Goal: Task Accomplishment & Management: Complete application form

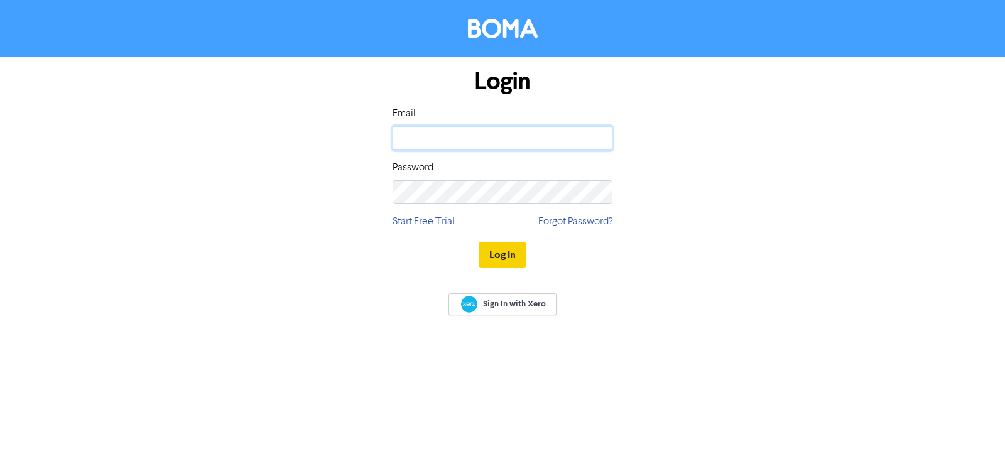
type input "[EMAIL_ADDRESS][DOMAIN_NAME]"
click at [505, 256] on button "Log In" at bounding box center [503, 255] width 48 height 26
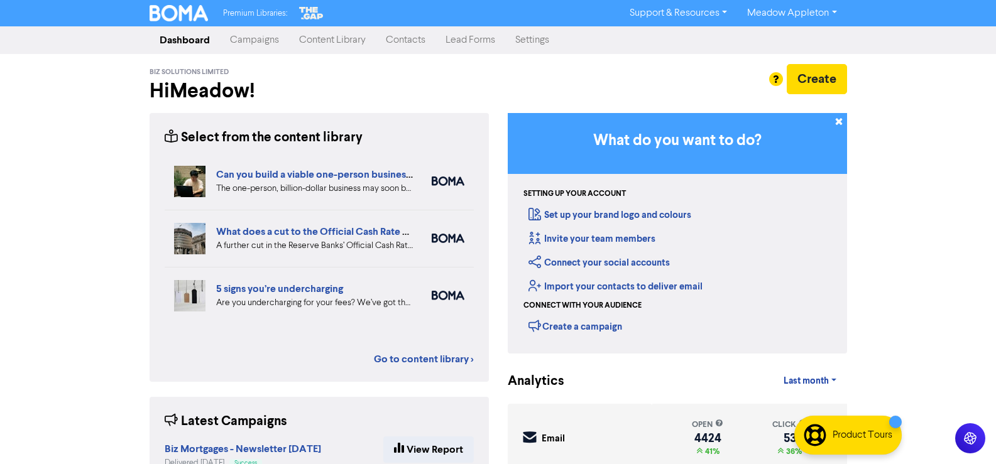
click at [400, 40] on link "Contacts" at bounding box center [406, 40] width 60 height 25
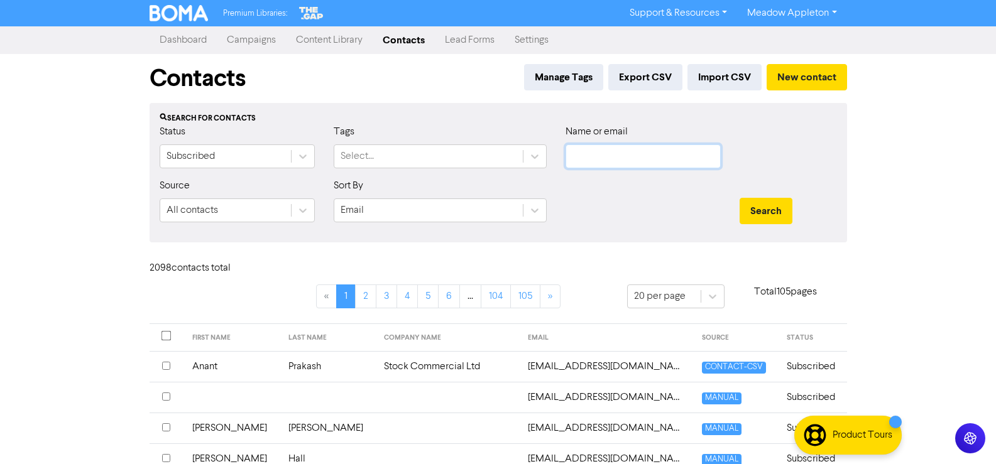
click at [639, 162] on input "text" at bounding box center [642, 157] width 155 height 24
paste input "[EMAIL_ADDRESS][DOMAIN_NAME]"
type input "[EMAIL_ADDRESS][DOMAIN_NAME]"
click at [782, 201] on button "Search" at bounding box center [766, 211] width 53 height 26
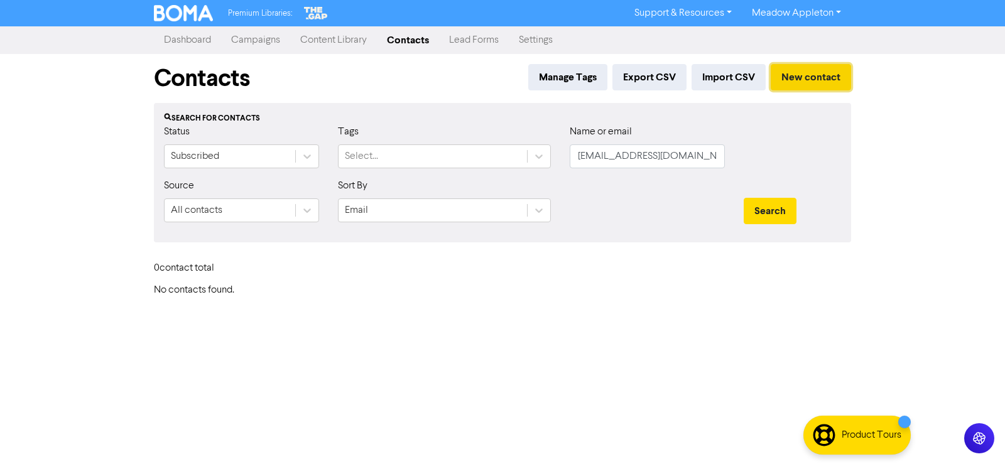
click at [795, 80] on button "New contact" at bounding box center [811, 77] width 80 height 26
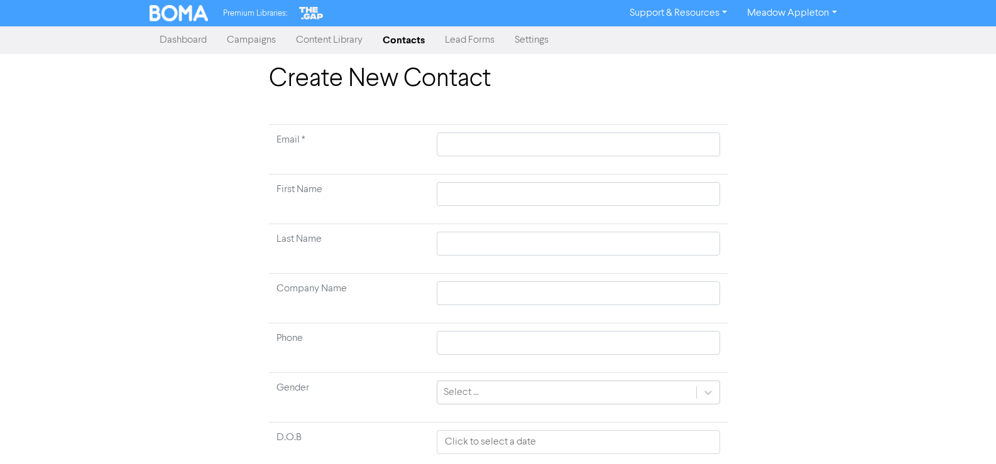
click at [478, 125] on td at bounding box center [578, 150] width 298 height 50
drag, startPoint x: 481, startPoint y: 147, endPoint x: 510, endPoint y: 154, distance: 29.1
click at [481, 147] on input "text" at bounding box center [578, 145] width 283 height 24
paste input "[EMAIL_ADDRESS][DOMAIN_NAME]"
type input "[EMAIL_ADDRESS][DOMAIN_NAME]"
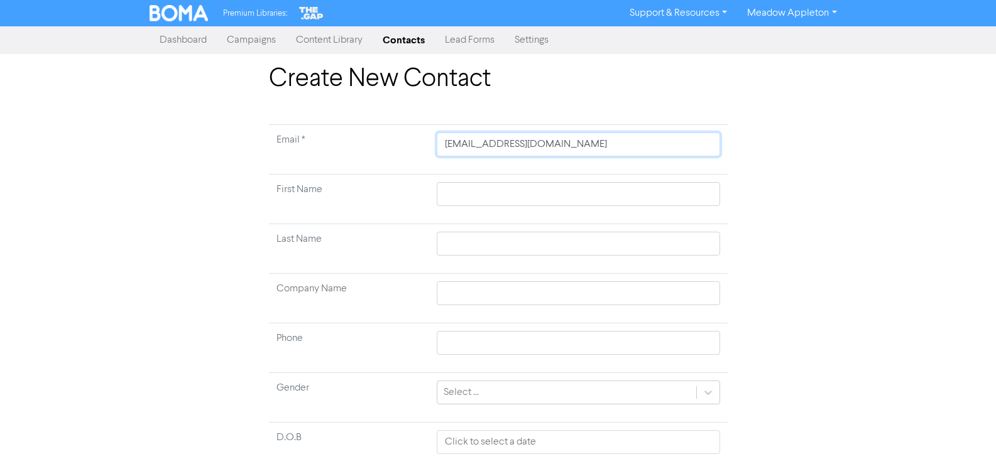
type input "[EMAIL_ADDRESS][DOMAIN_NAME]"
click at [479, 197] on input "text" at bounding box center [578, 194] width 283 height 24
paste input "[GEOGRAPHIC_DATA]"
type input "[GEOGRAPHIC_DATA]"
click at [495, 195] on input "[GEOGRAPHIC_DATA]" at bounding box center [578, 194] width 283 height 24
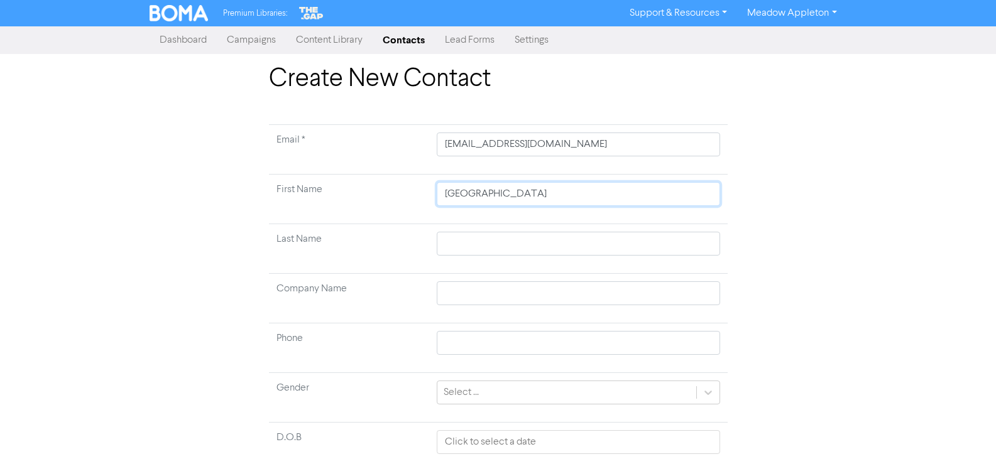
click at [495, 195] on input "[GEOGRAPHIC_DATA]" at bounding box center [578, 194] width 283 height 24
type input "[PERSON_NAME]"
click at [461, 234] on input "text" at bounding box center [578, 244] width 283 height 24
paste input "Park"
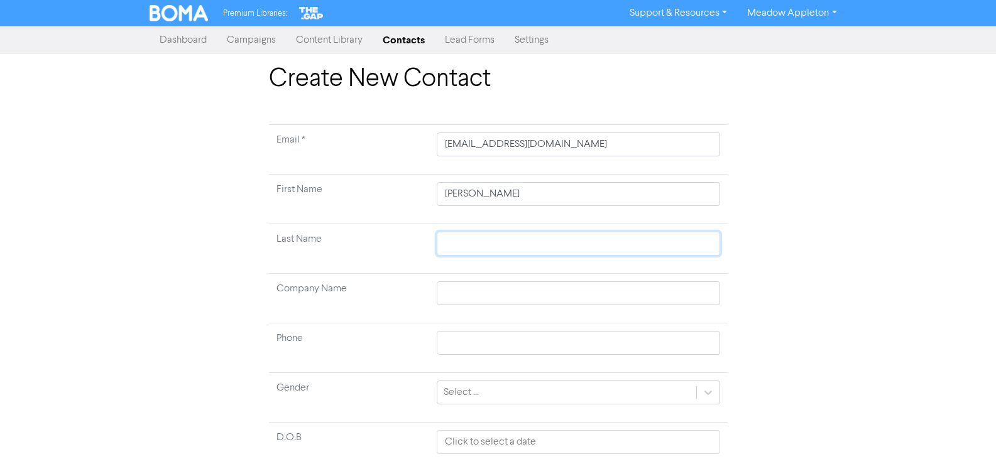
type input "Park"
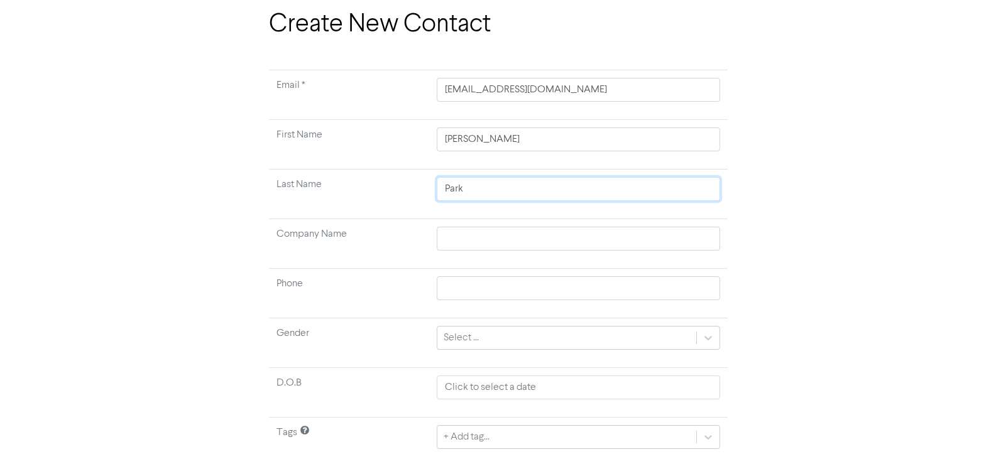
scroll to position [94, 0]
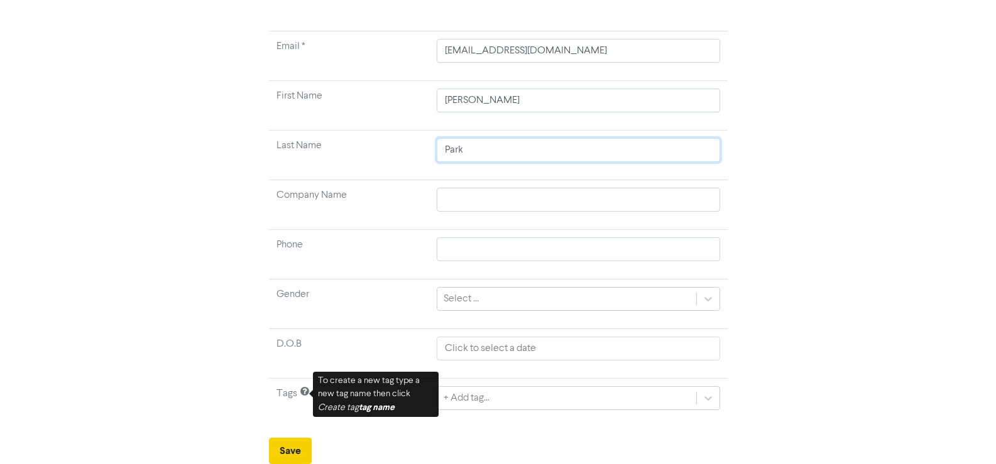
type input "Park"
drag, startPoint x: 285, startPoint y: 444, endPoint x: 294, endPoint y: 444, distance: 9.4
click at [285, 445] on button "Save" at bounding box center [290, 451] width 43 height 26
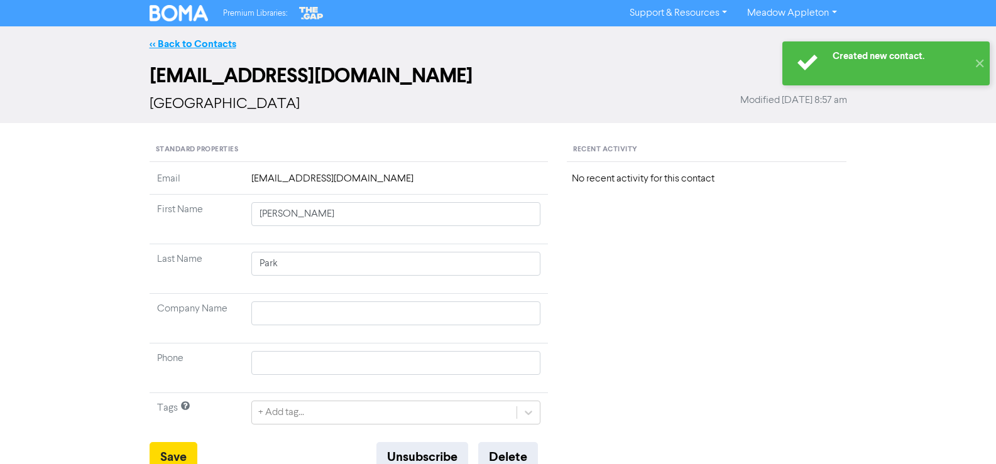
click at [163, 46] on link "<< Back to Contacts" at bounding box center [193, 44] width 87 height 13
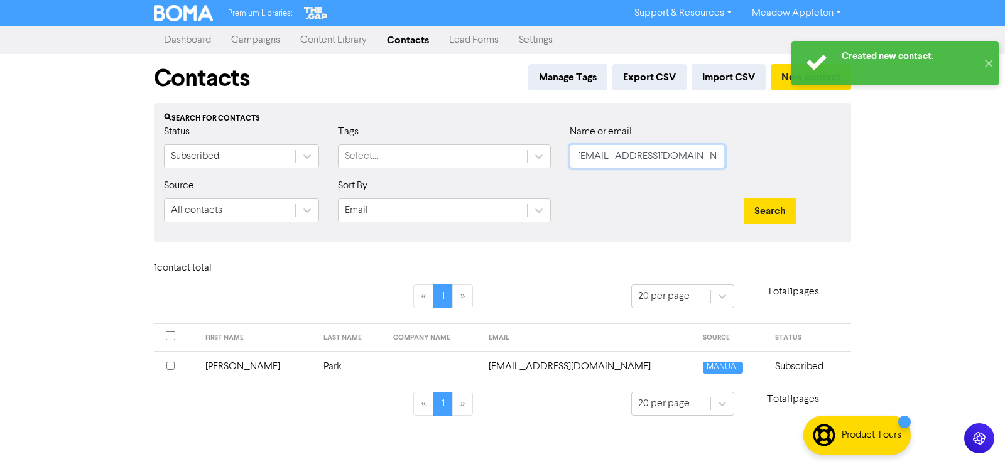
click at [700, 161] on input "[EMAIL_ADDRESS][DOMAIN_NAME]" at bounding box center [647, 157] width 155 height 24
click at [699, 160] on input "[EMAIL_ADDRESS][DOMAIN_NAME]" at bounding box center [647, 157] width 155 height 24
paste input "[PERSON_NAME][EMAIL_ADDRESS][DOMAIN_NAME]"
click at [771, 209] on button "Search" at bounding box center [770, 211] width 53 height 26
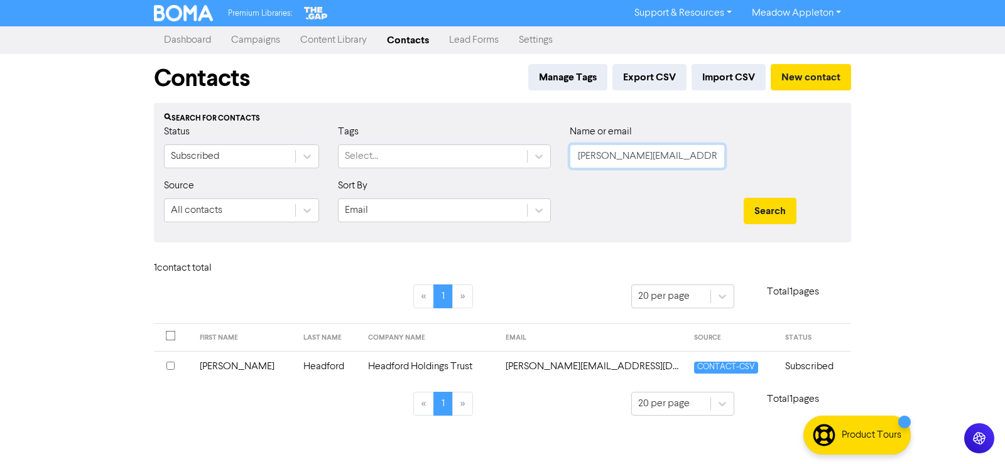
click at [697, 151] on input "[PERSON_NAME][EMAIL_ADDRESS][DOMAIN_NAME]" at bounding box center [647, 157] width 155 height 24
paste input "[EMAIL_ADDRESS][DOMAIN_NAME]"
type input "[EMAIL_ADDRESS][DOMAIN_NAME]"
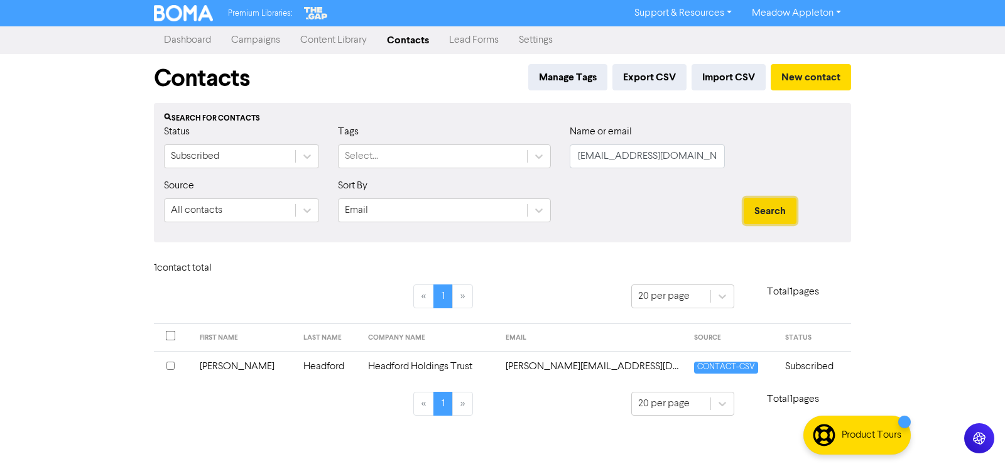
click at [767, 199] on button "Search" at bounding box center [770, 211] width 53 height 26
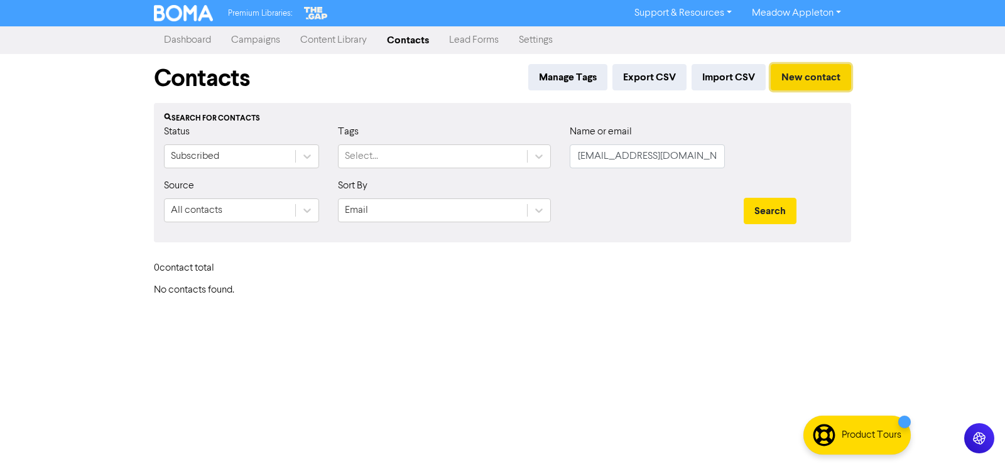
click at [809, 87] on button "New contact" at bounding box center [811, 77] width 80 height 26
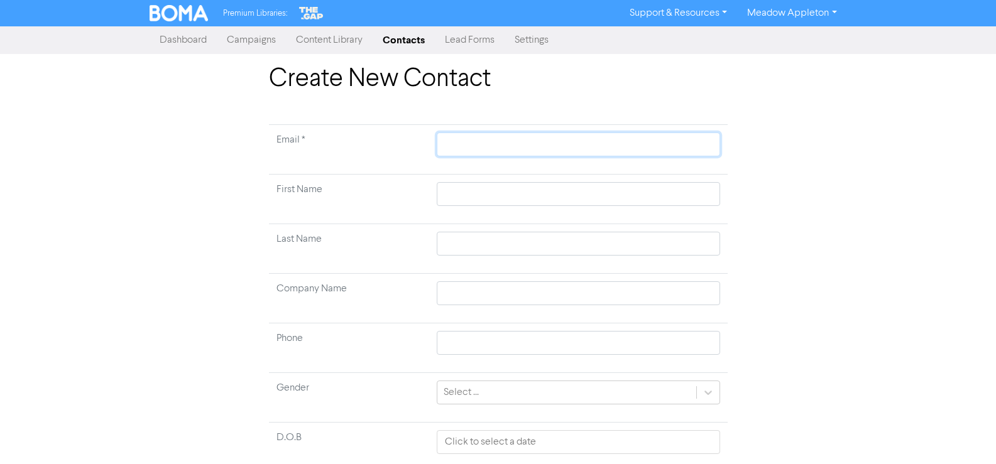
click at [465, 153] on input "text" at bounding box center [578, 145] width 283 height 24
paste input "[EMAIL_ADDRESS][DOMAIN_NAME]"
type input "[EMAIL_ADDRESS][DOMAIN_NAME]"
click at [500, 193] on input "text" at bounding box center [578, 194] width 283 height 24
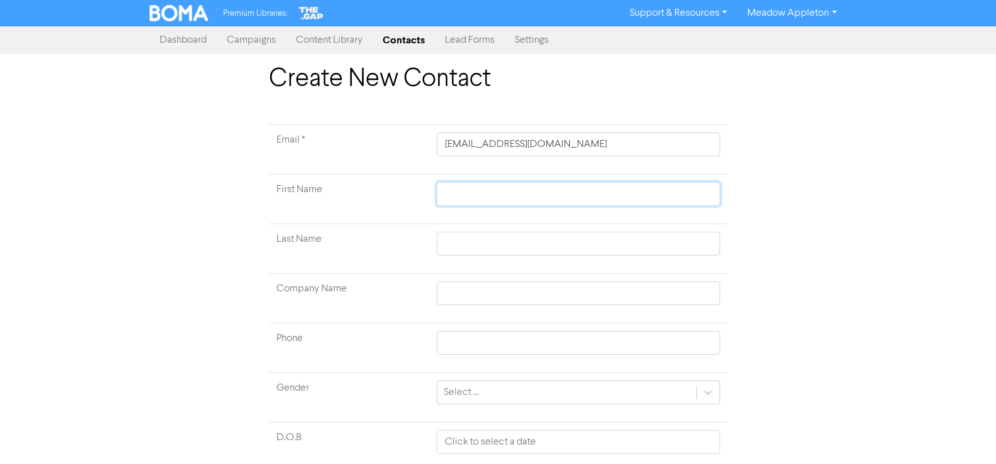
paste input "[PERSON_NAME]"
type input "[PERSON_NAME]"
click at [490, 195] on input "[PERSON_NAME]" at bounding box center [578, 194] width 283 height 24
type input "[PERSON_NAME]"
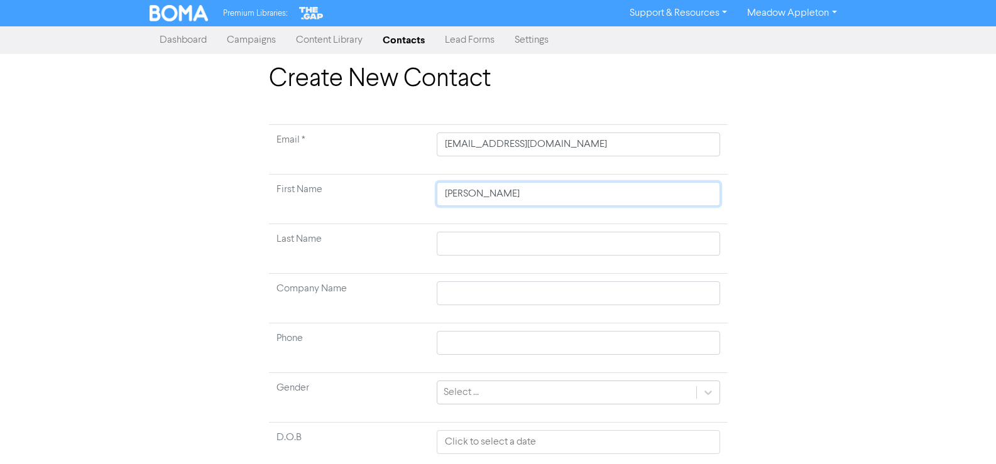
type input "[PERSON_NAME]"
click at [478, 236] on input "text" at bounding box center [578, 244] width 283 height 24
paste input "Barkla"
type input "Barkla"
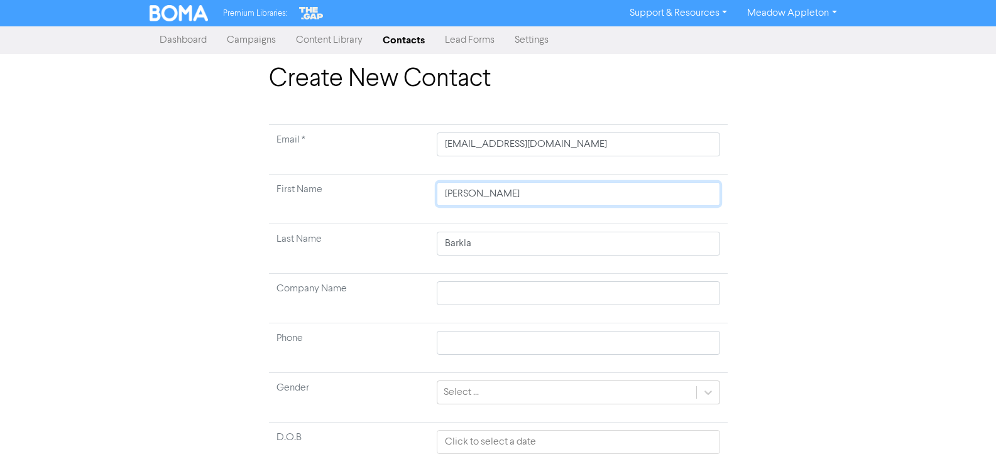
click at [484, 184] on input "[PERSON_NAME]" at bounding box center [578, 194] width 283 height 24
type input "[PERSON_NAME]"
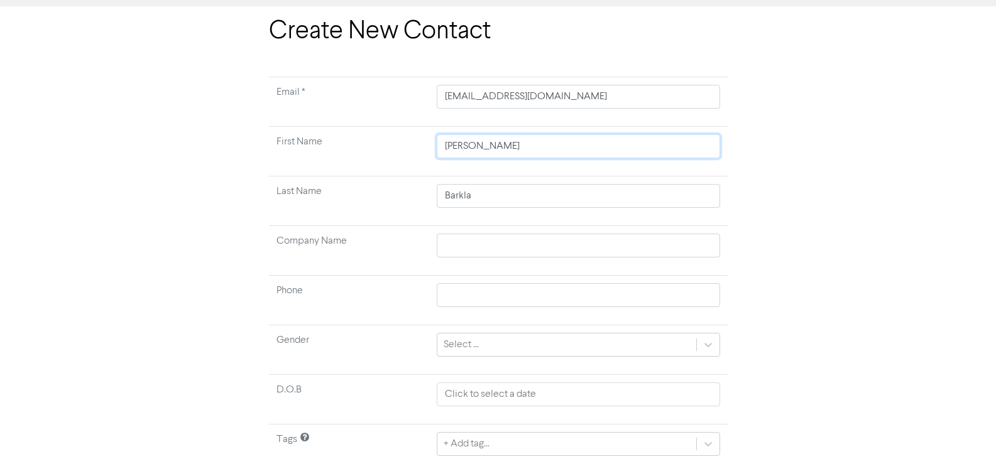
scroll to position [94, 0]
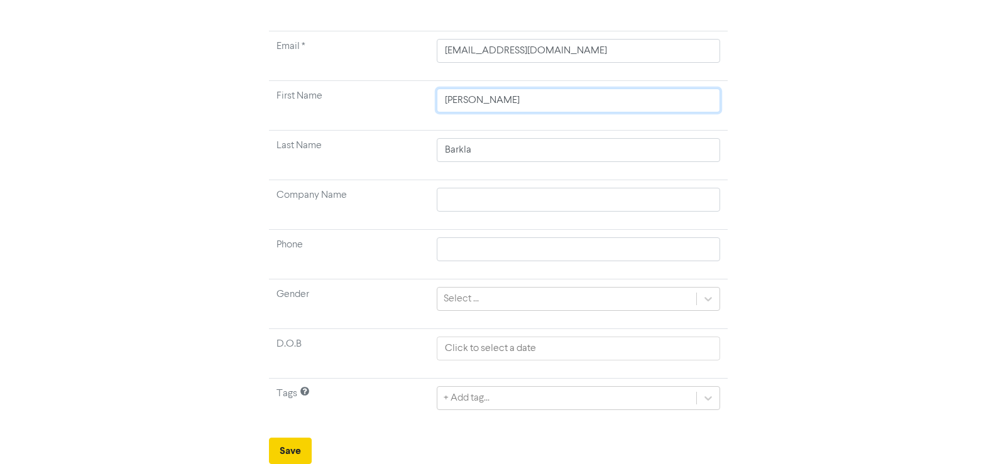
type input "[PERSON_NAME]"
click at [292, 447] on button "Save" at bounding box center [290, 451] width 43 height 26
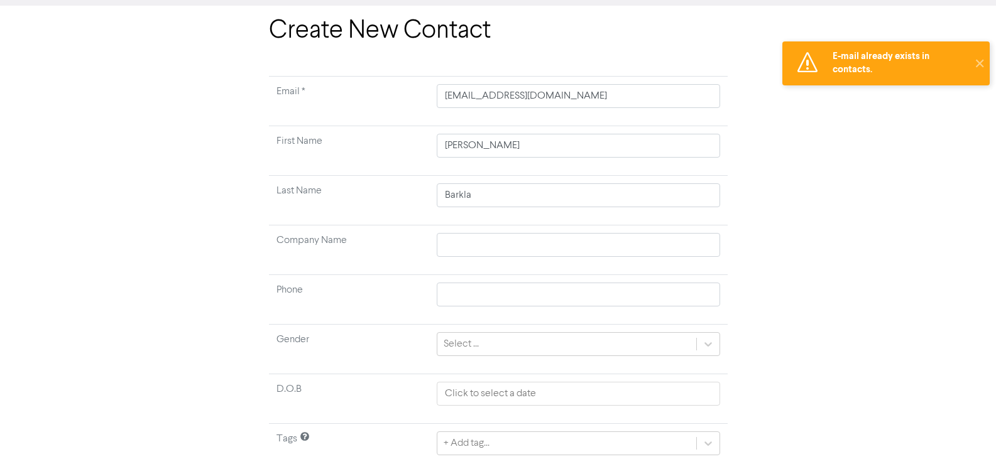
scroll to position [0, 0]
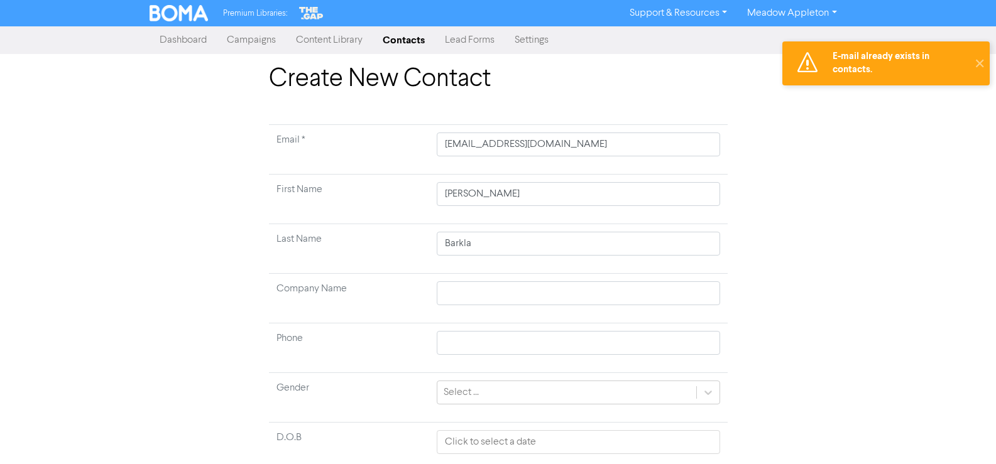
click at [392, 37] on link "Contacts" at bounding box center [404, 40] width 62 height 25
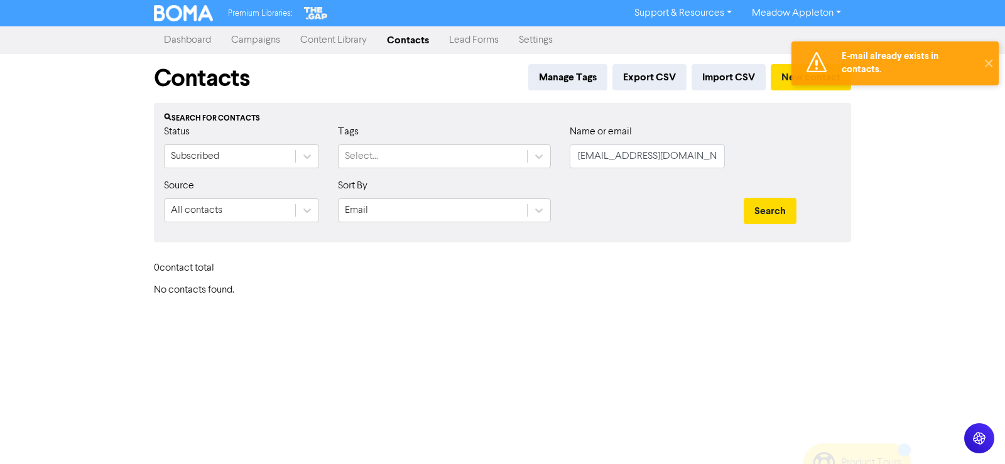
click at [693, 139] on div "Name or email [PERSON_NAME][EMAIL_ADDRESS][DOMAIN_NAME]" at bounding box center [647, 146] width 155 height 44
click at [688, 168] on input "[EMAIL_ADDRESS][DOMAIN_NAME]" at bounding box center [647, 157] width 155 height 24
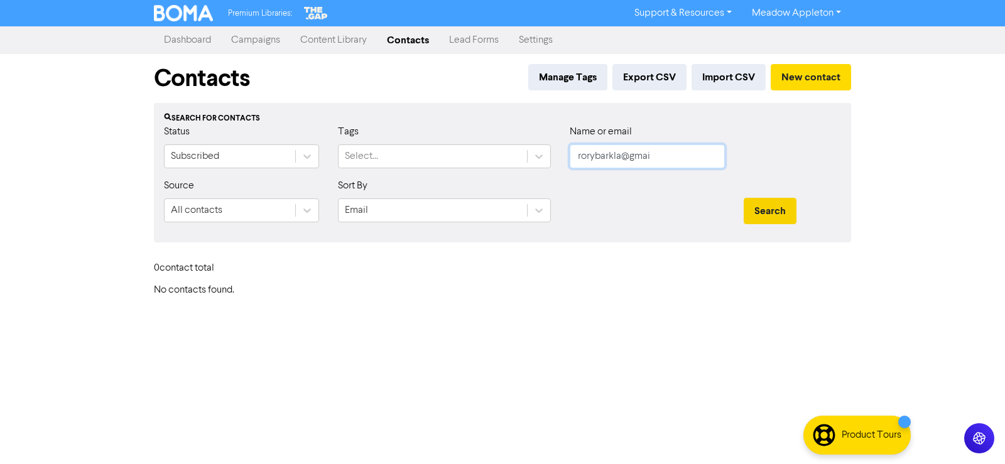
type input "rorybarkla@gmai"
click at [755, 200] on button "Search" at bounding box center [770, 211] width 53 height 26
drag, startPoint x: 657, startPoint y: 155, endPoint x: 505, endPoint y: 161, distance: 152.8
click at [505, 161] on div "Status Subscribed Tags Select... Name or email rorybarkla@gmai" at bounding box center [503, 151] width 696 height 54
click at [667, 149] on input "text" at bounding box center [647, 157] width 155 height 24
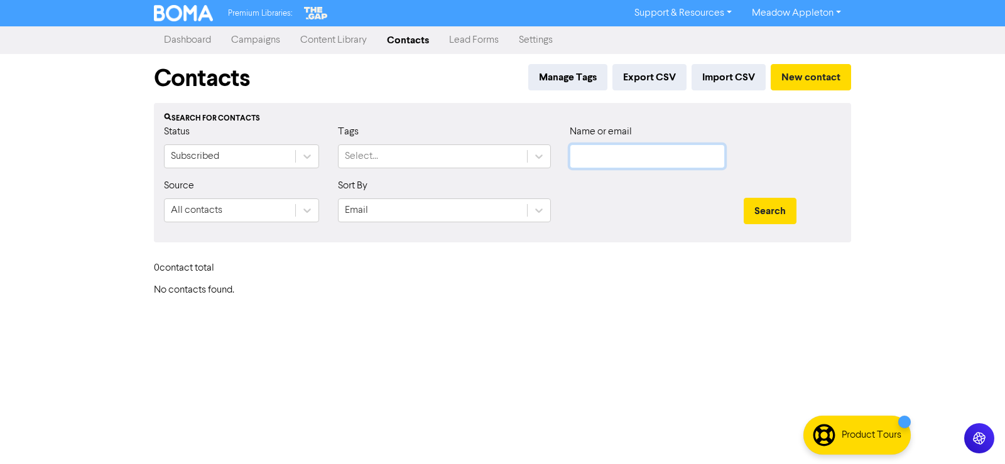
paste input "[PERSON_NAME]"
click at [767, 194] on div "Search" at bounding box center [792, 205] width 116 height 54
click at [769, 205] on button "Search" at bounding box center [770, 211] width 53 height 26
click at [660, 153] on input "[PERSON_NAME]" at bounding box center [647, 157] width 155 height 24
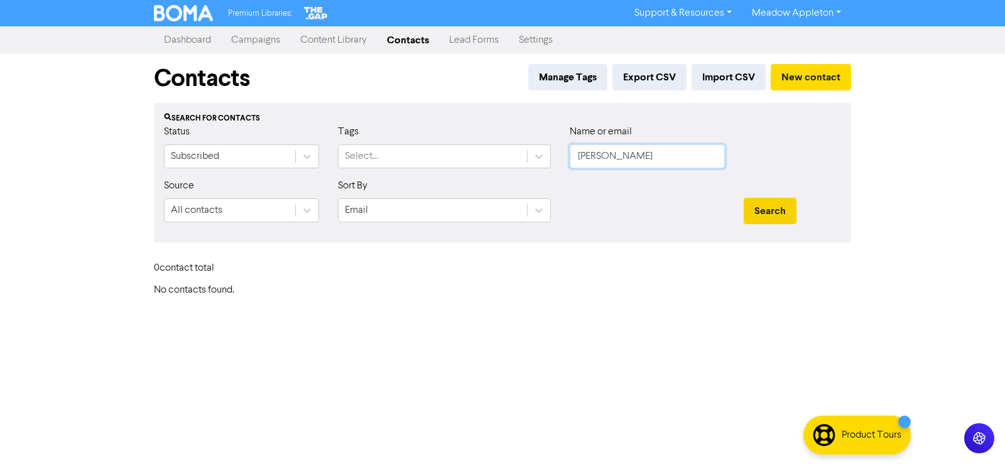
type input "[PERSON_NAME]"
click at [773, 217] on button "Search" at bounding box center [770, 211] width 53 height 26
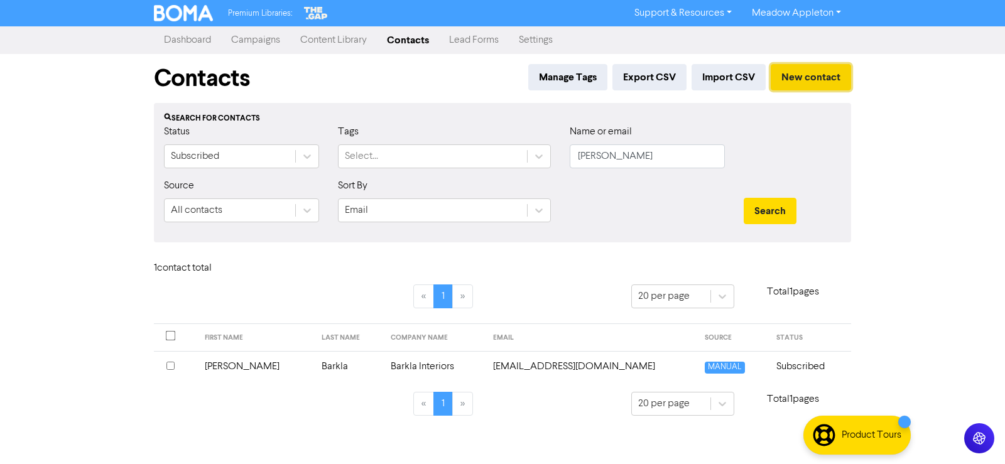
click at [799, 68] on button "New contact" at bounding box center [811, 77] width 80 height 26
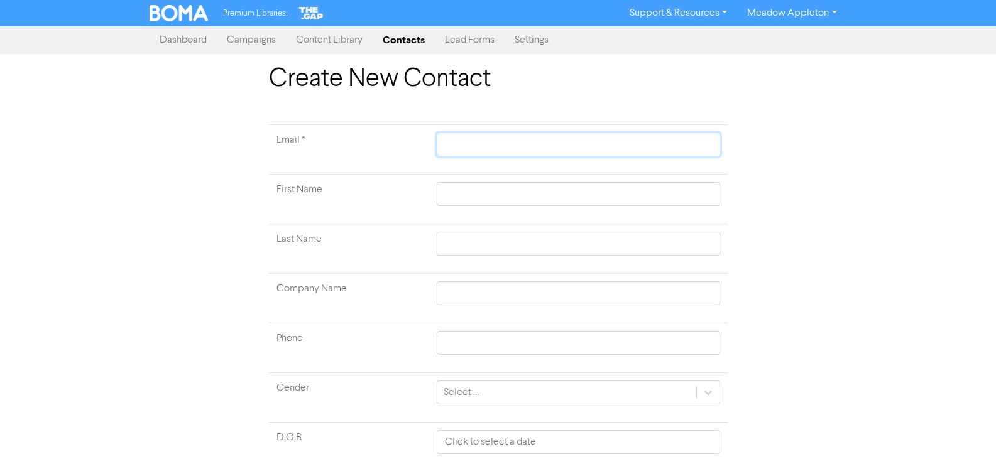
click at [566, 151] on input "text" at bounding box center [578, 145] width 283 height 24
paste input "[EMAIL_ADDRESS][DOMAIN_NAME]"
type input "[EMAIL_ADDRESS][DOMAIN_NAME]"
click at [459, 186] on input "text" at bounding box center [578, 194] width 283 height 24
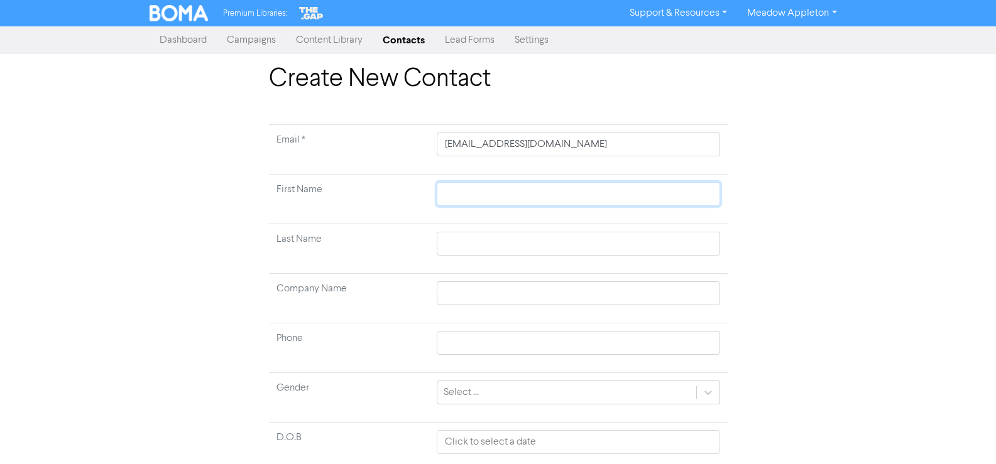
type input "R"
type input "Ro"
type input "Ror"
type input "[PERSON_NAME]"
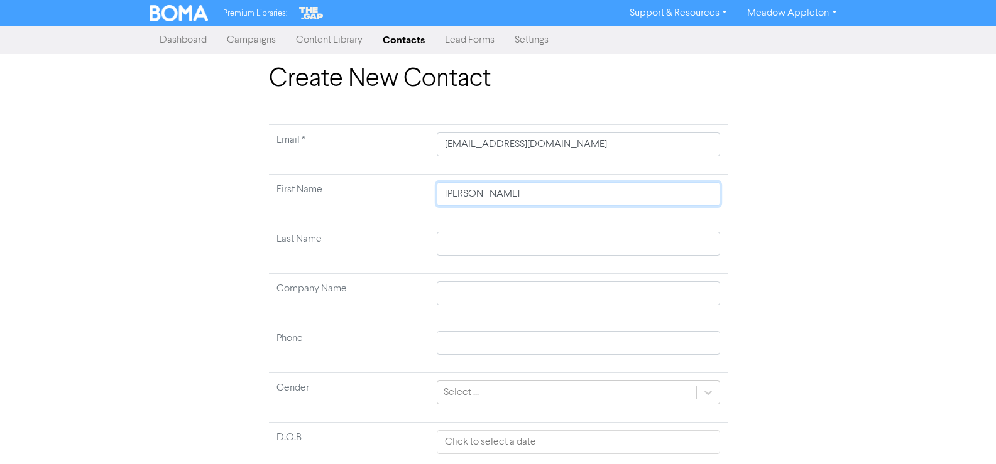
type input "[PERSON_NAME]"
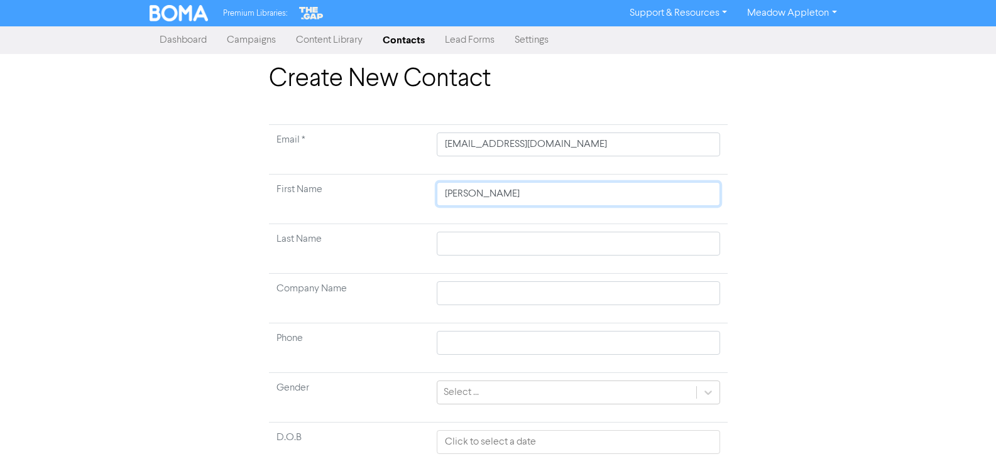
type input "[PERSON_NAME]"
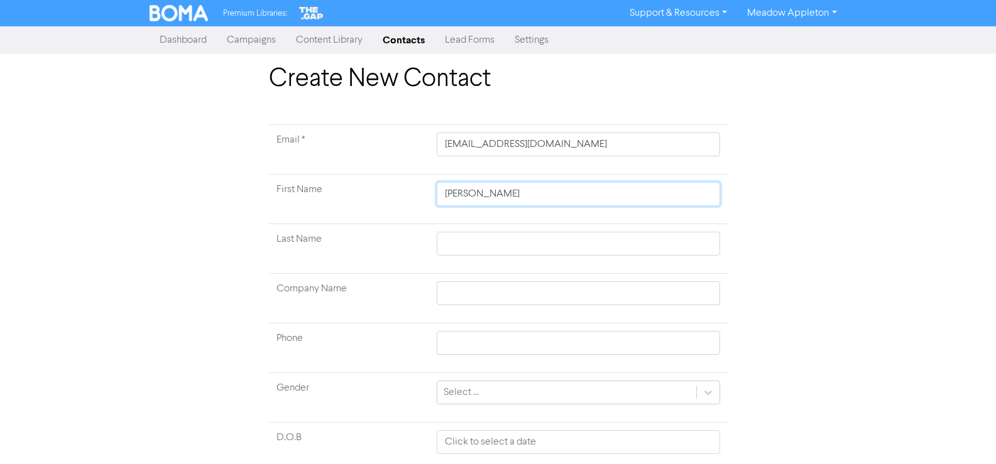
scroll to position [94, 0]
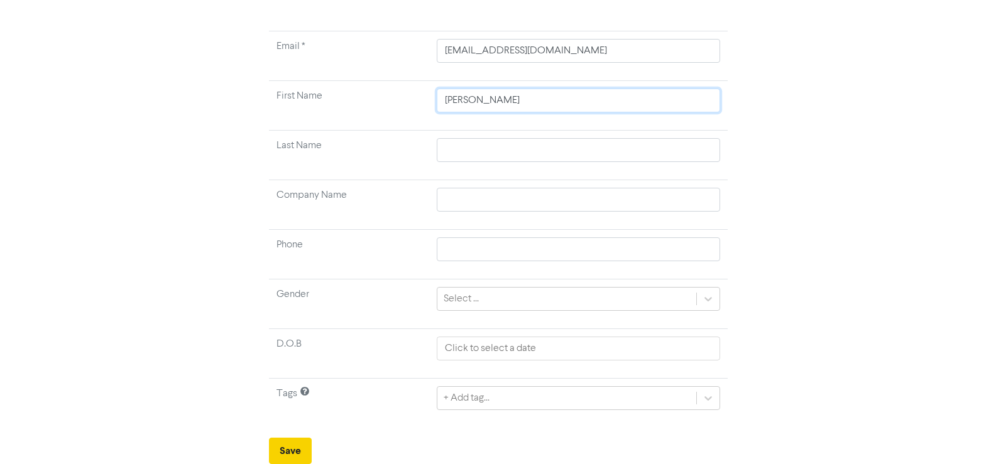
type input "[PERSON_NAME]"
click at [295, 438] on button "Save" at bounding box center [290, 451] width 43 height 26
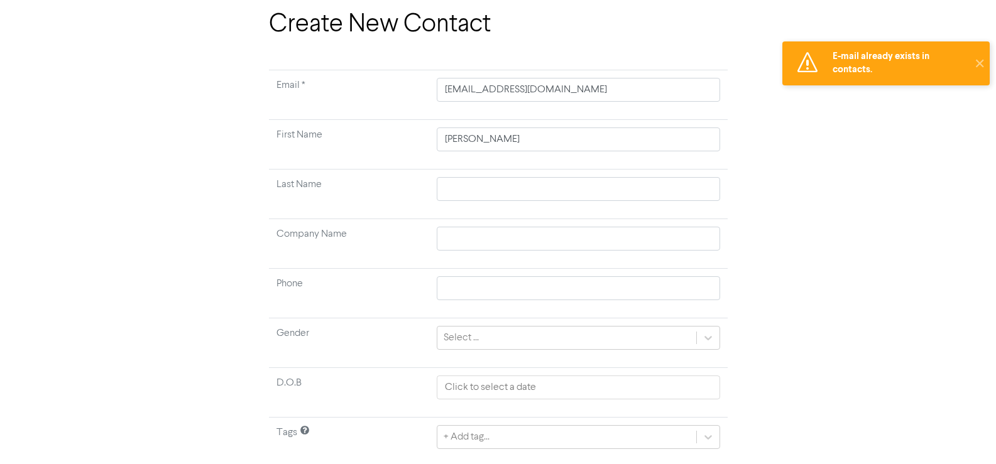
scroll to position [0, 0]
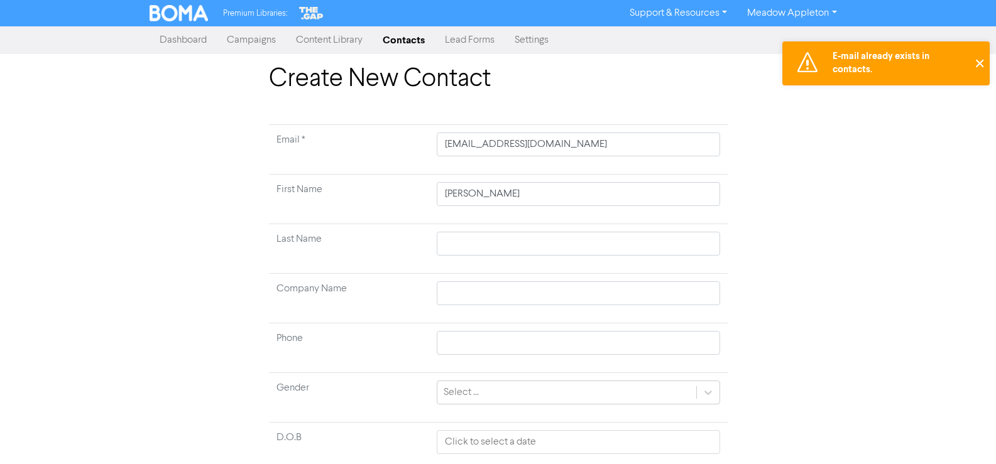
click at [980, 63] on button "✕" at bounding box center [979, 63] width 21 height 44
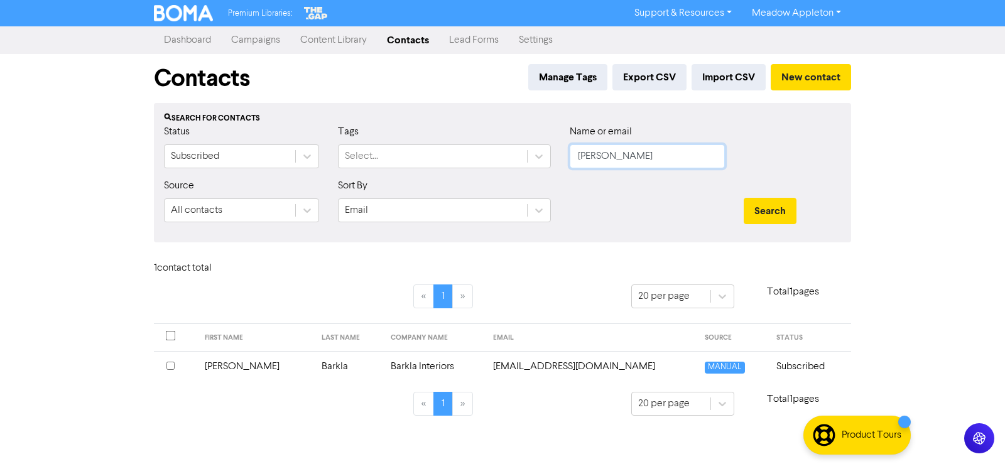
click at [640, 156] on input "[PERSON_NAME]" at bounding box center [647, 157] width 155 height 24
paste input "[EMAIL_ADDRESS][DOMAIN_NAME]"
click at [762, 204] on button "Search" at bounding box center [770, 211] width 53 height 26
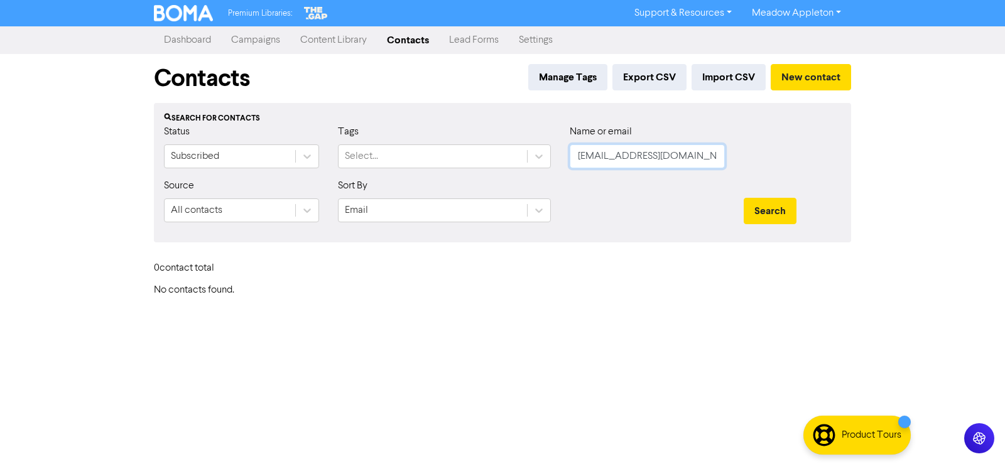
click at [707, 163] on input "[EMAIL_ADDRESS][DOMAIN_NAME]" at bounding box center [647, 157] width 155 height 24
paste input "[EMAIL_ADDRESS][DOMAIN_NAME]"
click at [778, 221] on button "Search" at bounding box center [770, 211] width 53 height 26
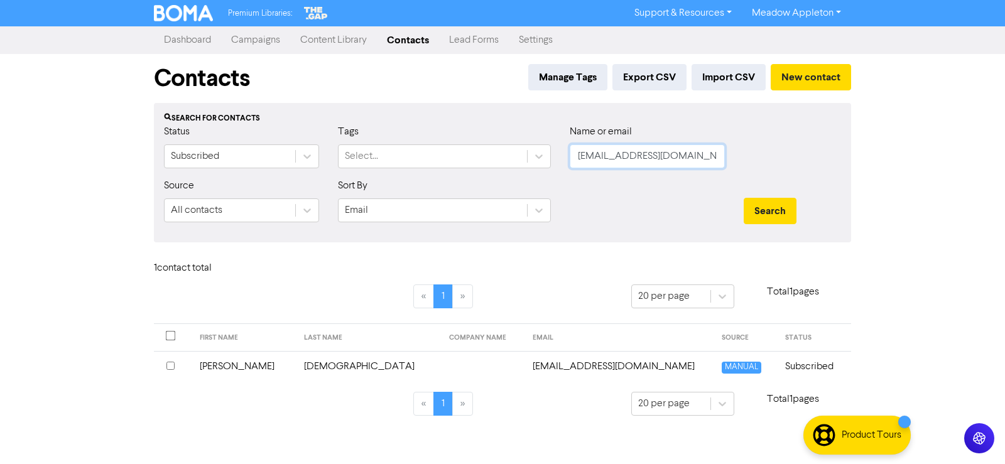
click at [706, 154] on input "[EMAIL_ADDRESS][DOMAIN_NAME]" at bounding box center [647, 157] width 155 height 24
paste input "[DOMAIN_NAME][EMAIL_ADDRESS][DOMAIN_NAME]"
type input "[DOMAIN_NAME][EMAIL_ADDRESS][DOMAIN_NAME]"
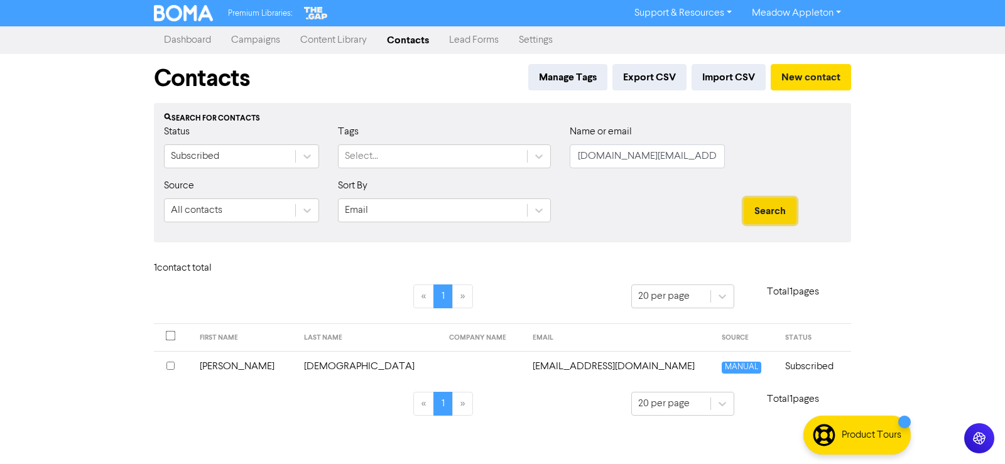
click at [762, 212] on button "Search" at bounding box center [770, 211] width 53 height 26
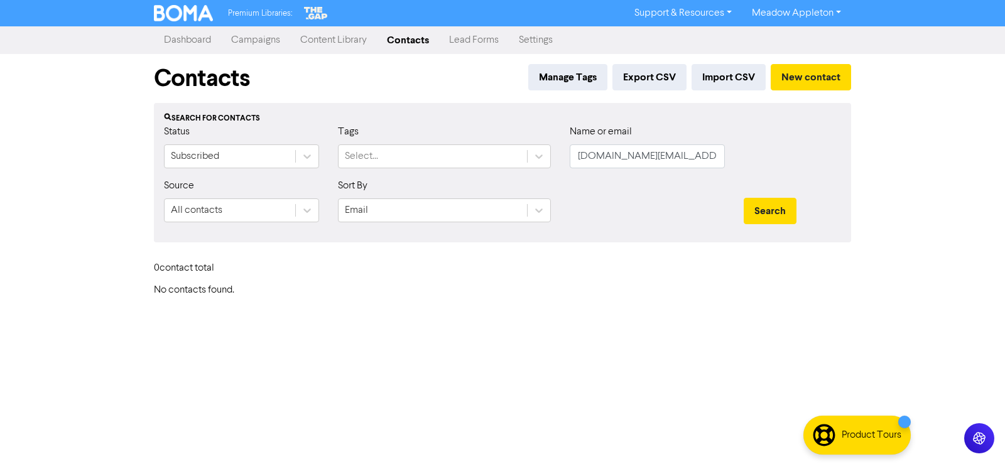
click at [809, 55] on div "Contacts Manage Tags Export CSV Import CSV New contact" at bounding box center [502, 78] width 697 height 49
click at [809, 74] on button "New contact" at bounding box center [811, 77] width 80 height 26
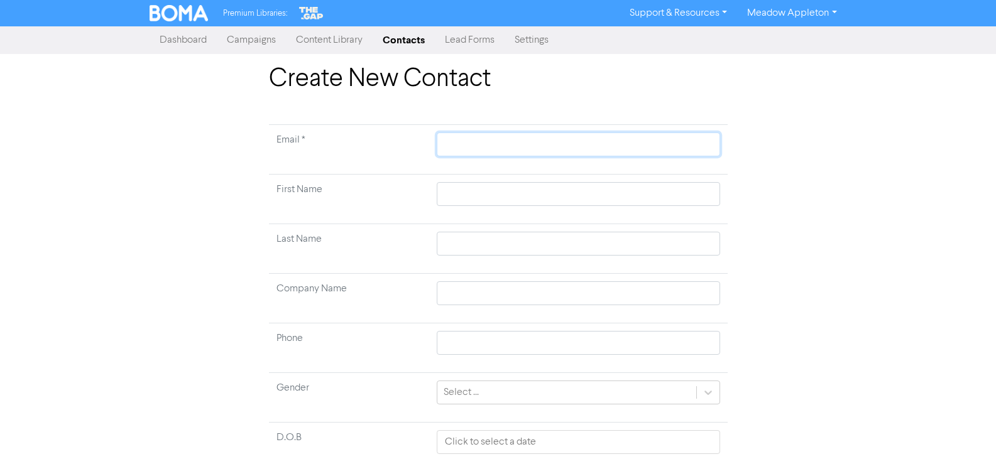
click at [476, 138] on input "text" at bounding box center [578, 145] width 283 height 24
paste input "[DOMAIN_NAME][EMAIL_ADDRESS][DOMAIN_NAME]"
type input "[DOMAIN_NAME][EMAIL_ADDRESS][DOMAIN_NAME]"
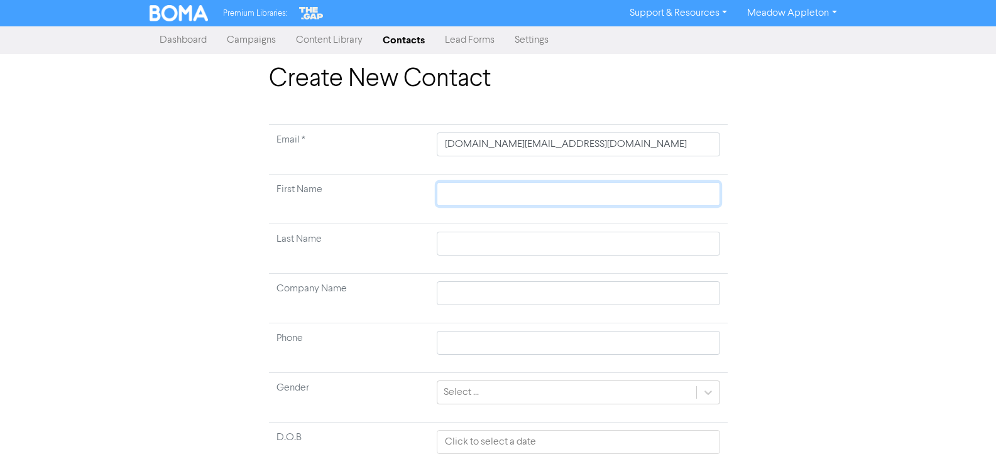
click at [492, 200] on input "text" at bounding box center [578, 194] width 283 height 24
paste input "[PERSON_NAME]"
type input "[PERSON_NAME]"
click at [489, 195] on input "[PERSON_NAME]" at bounding box center [578, 194] width 283 height 24
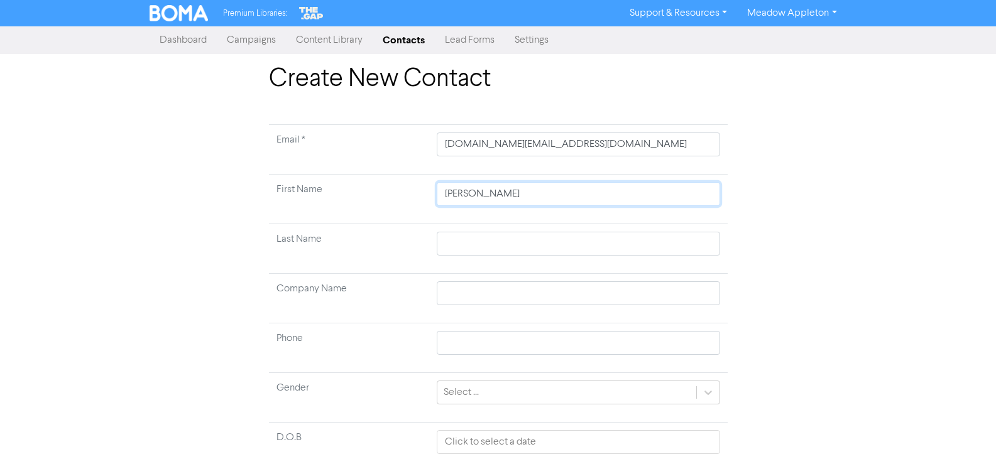
click at [488, 195] on input "[PERSON_NAME]" at bounding box center [578, 194] width 283 height 24
type input "[PERSON_NAME]"
click at [490, 234] on input "text" at bounding box center [578, 244] width 283 height 24
paste input "[PERSON_NAME]"
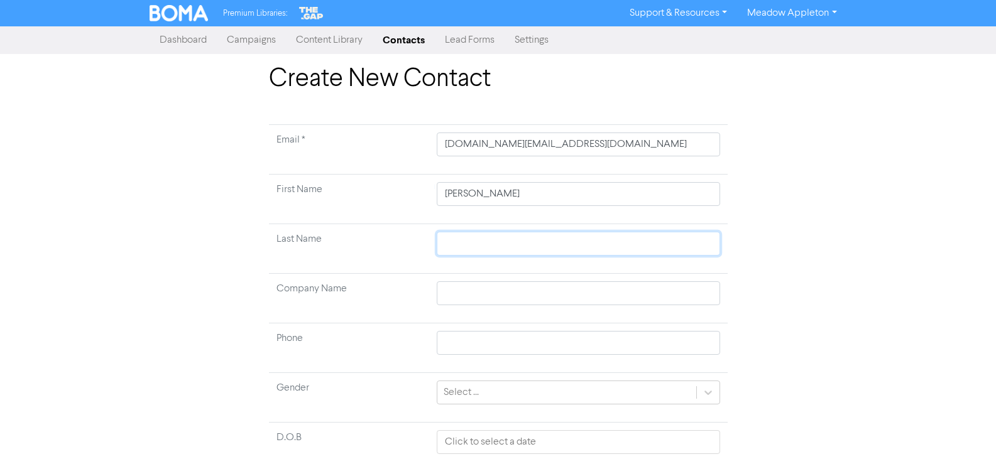
type input "[PERSON_NAME]"
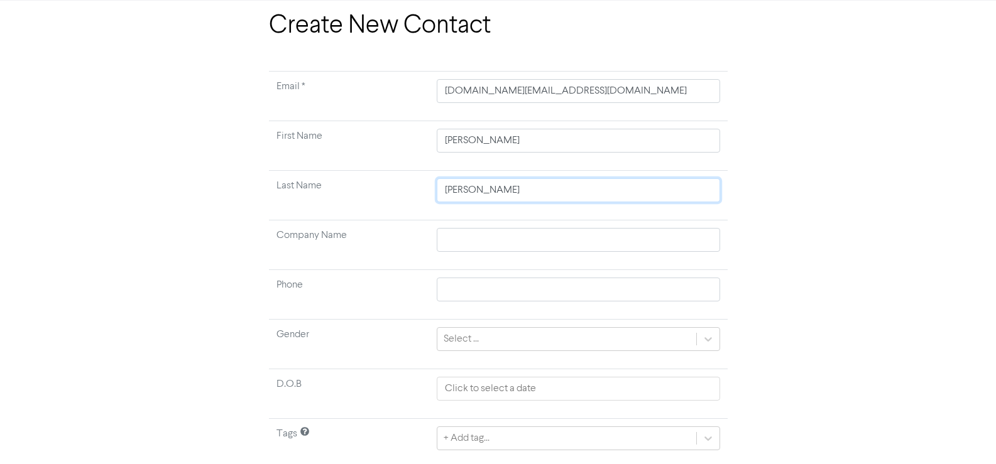
scroll to position [94, 0]
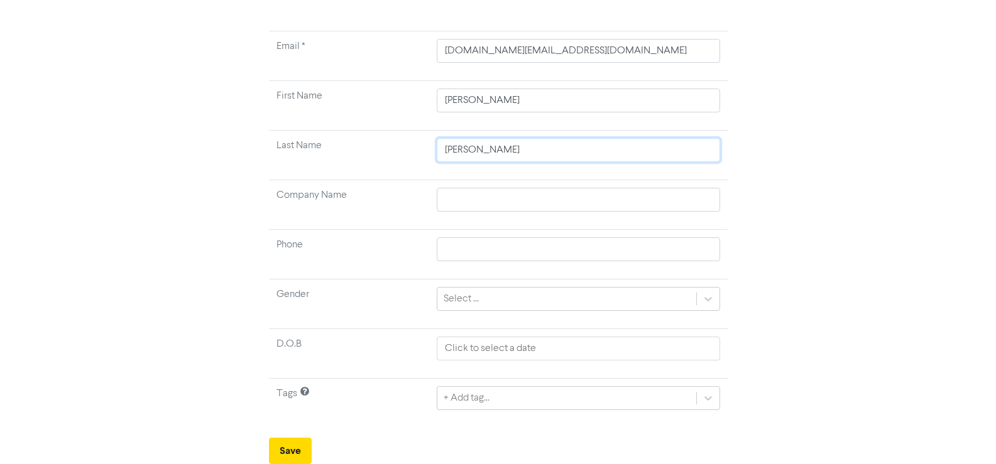
click at [445, 151] on input "[PERSON_NAME]" at bounding box center [578, 150] width 283 height 24
type input "[PERSON_NAME]"
click at [286, 447] on button "Save" at bounding box center [290, 451] width 43 height 26
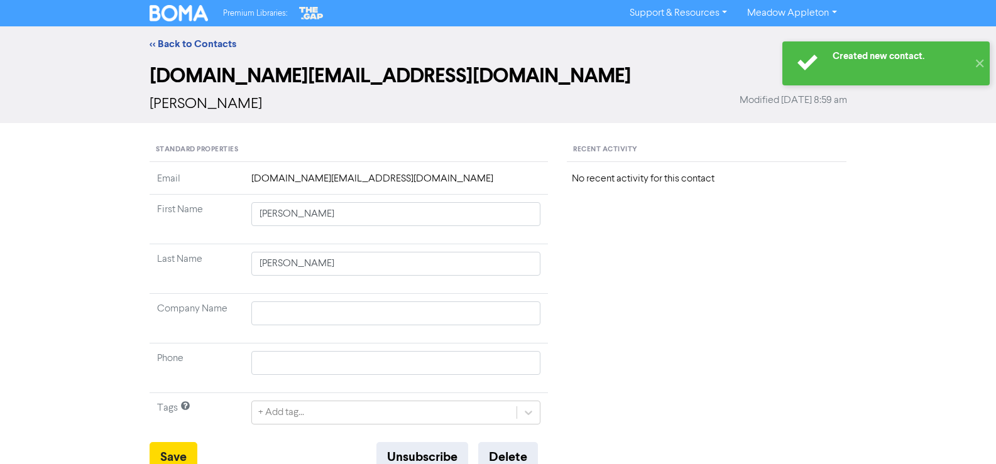
click at [205, 50] on div "<< Back to Contacts" at bounding box center [498, 43] width 716 height 15
click at [195, 43] on link "<< Back to Contacts" at bounding box center [193, 44] width 87 height 13
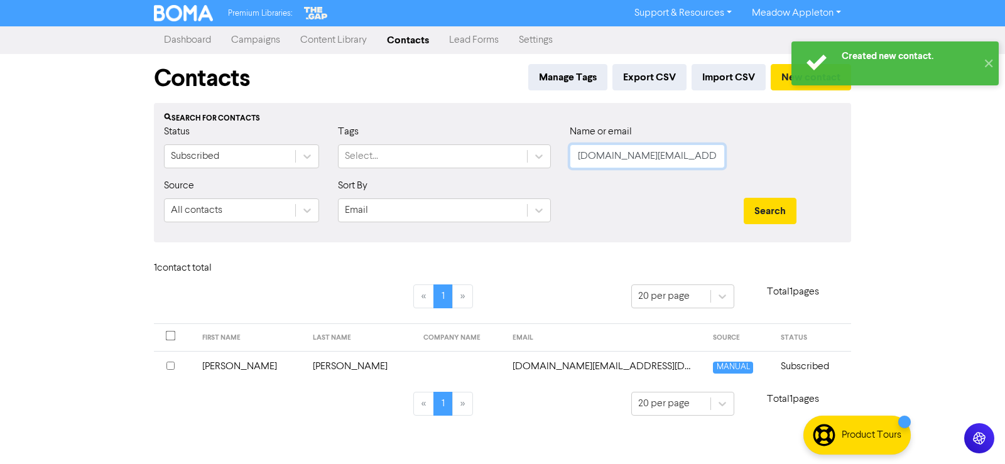
drag, startPoint x: 709, startPoint y: 160, endPoint x: 506, endPoint y: 187, distance: 204.7
click at [506, 187] on form "Status Subscribed Tags Select... Name or email [DOMAIN_NAME][EMAIL_ADDRESS][DOM…" at bounding box center [502, 178] width 677 height 108
paste input "patelsanjay9925"
type input "[EMAIL_ADDRESS][DOMAIN_NAME]"
click at [760, 207] on button "Search" at bounding box center [770, 211] width 53 height 26
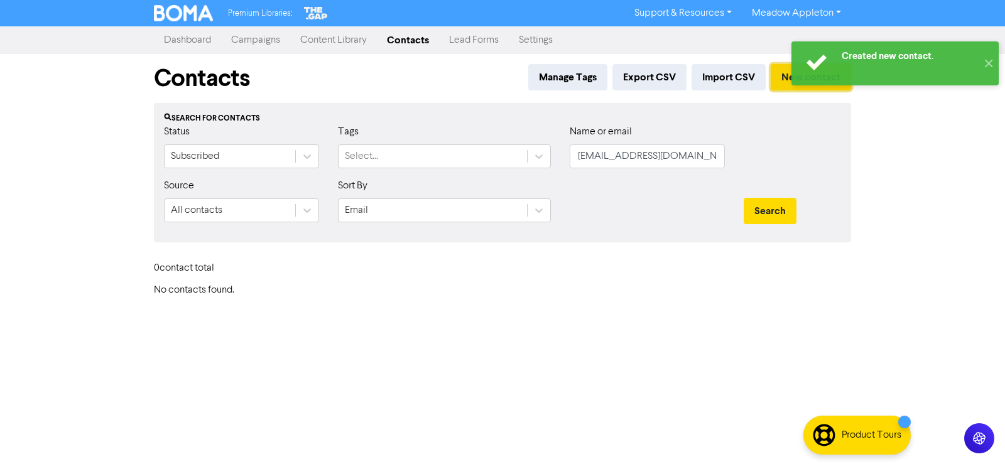
click at [784, 72] on button "New contact" at bounding box center [811, 77] width 80 height 26
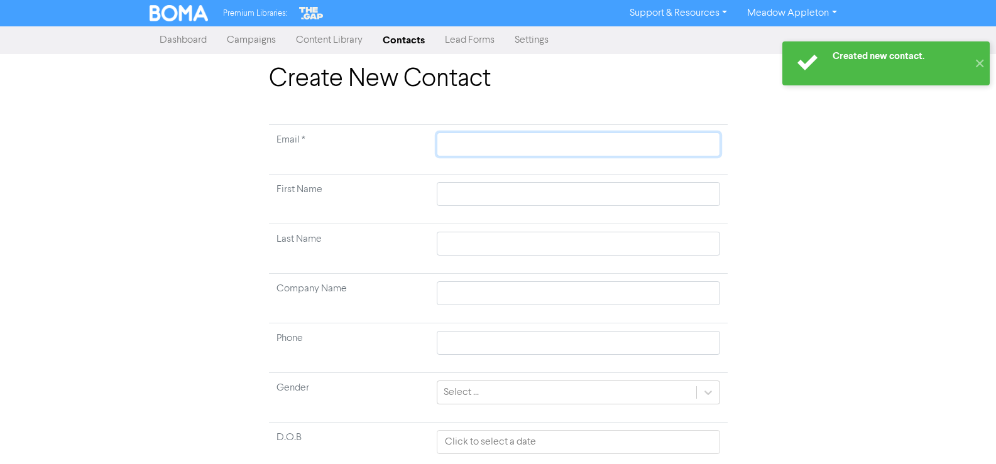
click at [478, 140] on input "text" at bounding box center [578, 145] width 283 height 24
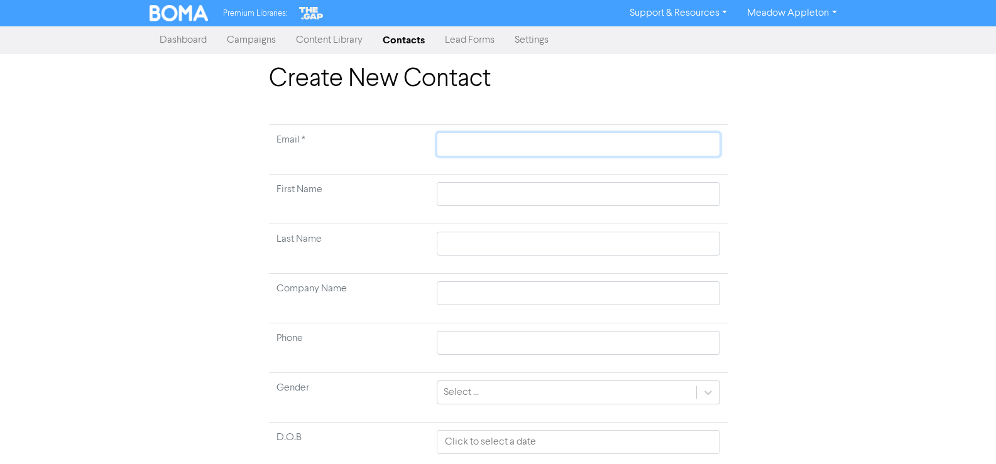
paste input "[EMAIL_ADDRESS][DOMAIN_NAME]"
click at [479, 197] on input "text" at bounding box center [578, 194] width 283 height 24
paste input "[PERSON_NAME]"
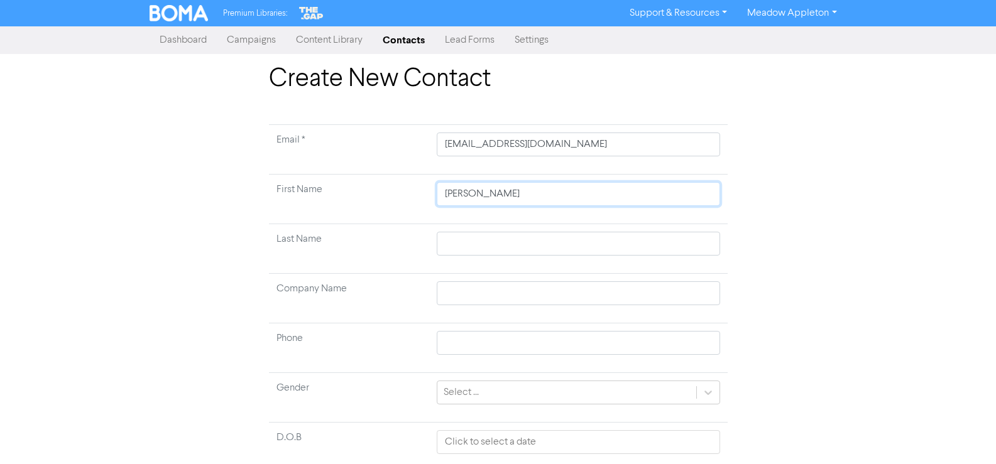
click at [478, 198] on input "[PERSON_NAME]" at bounding box center [578, 194] width 283 height 24
click at [482, 198] on input "[PERSON_NAME]" at bounding box center [578, 194] width 283 height 24
click at [484, 195] on input "[PERSON_NAME]" at bounding box center [578, 194] width 283 height 24
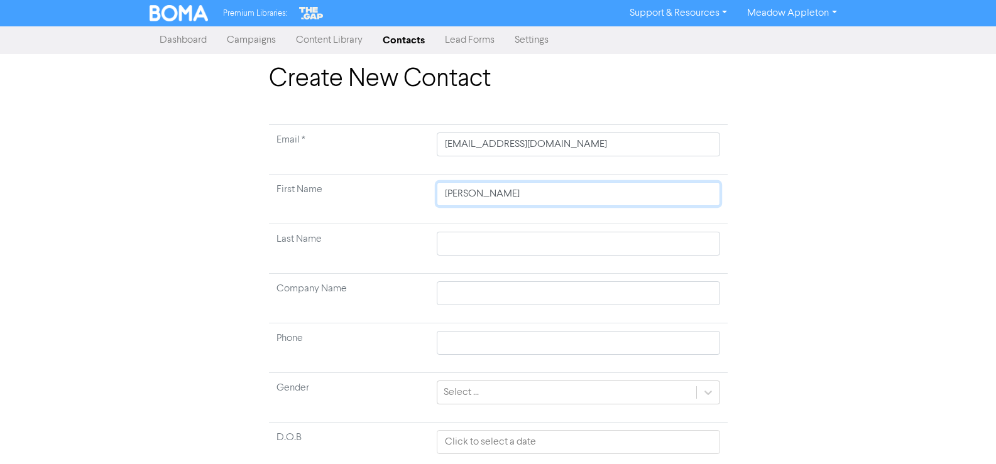
click at [484, 195] on input "[PERSON_NAME]" at bounding box center [578, 194] width 283 height 24
drag, startPoint x: 471, startPoint y: 244, endPoint x: 485, endPoint y: 253, distance: 17.3
click at [471, 244] on input "text" at bounding box center [578, 244] width 283 height 24
paste input "[PERSON_NAME]"
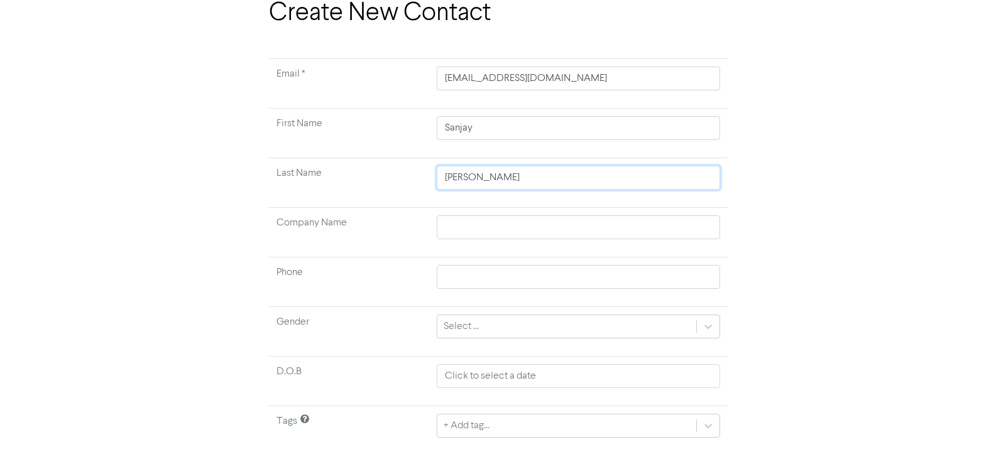
scroll to position [94, 0]
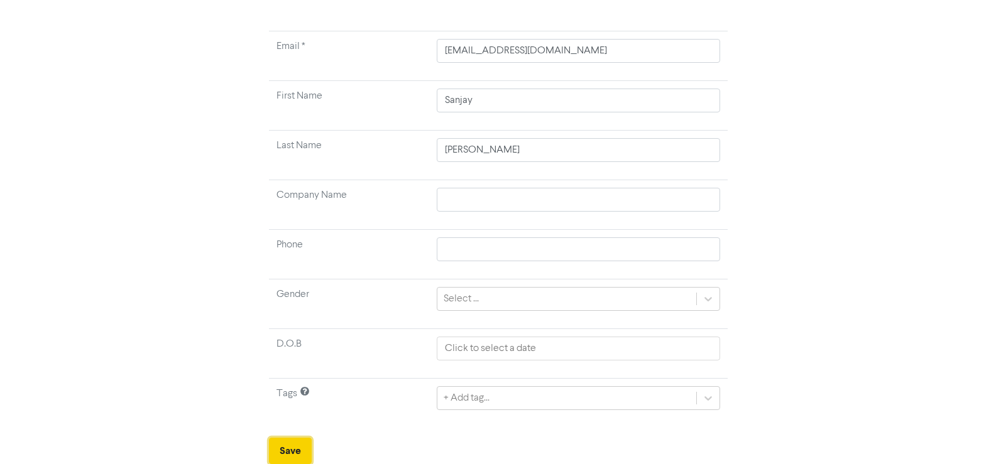
click at [292, 448] on button "Save" at bounding box center [290, 451] width 43 height 26
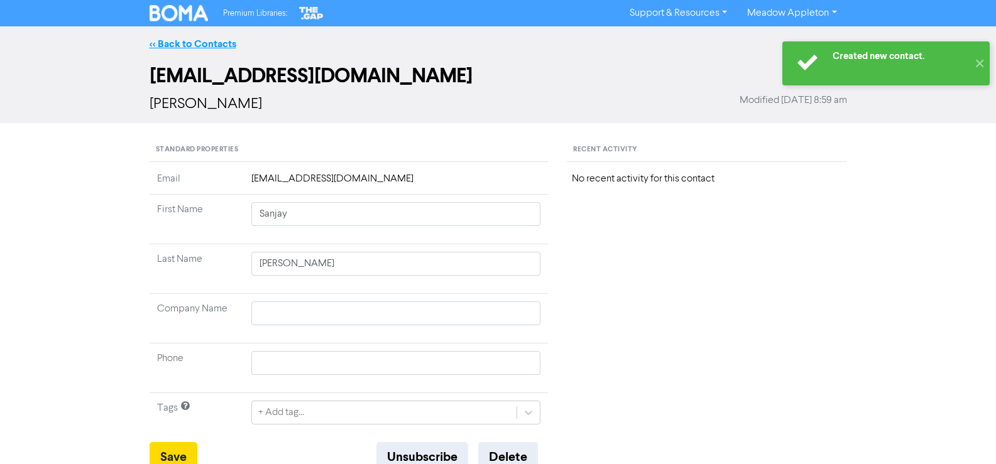
click at [175, 45] on link "<< Back to Contacts" at bounding box center [193, 44] width 87 height 13
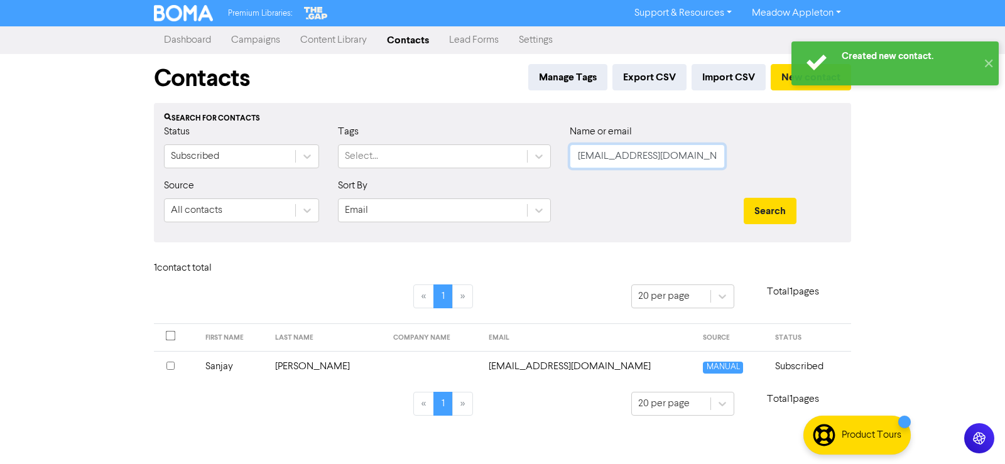
click at [709, 161] on input "[EMAIL_ADDRESS][DOMAIN_NAME]" at bounding box center [647, 157] width 155 height 24
paste input "al.zaff"
click at [792, 202] on button "Search" at bounding box center [770, 211] width 53 height 26
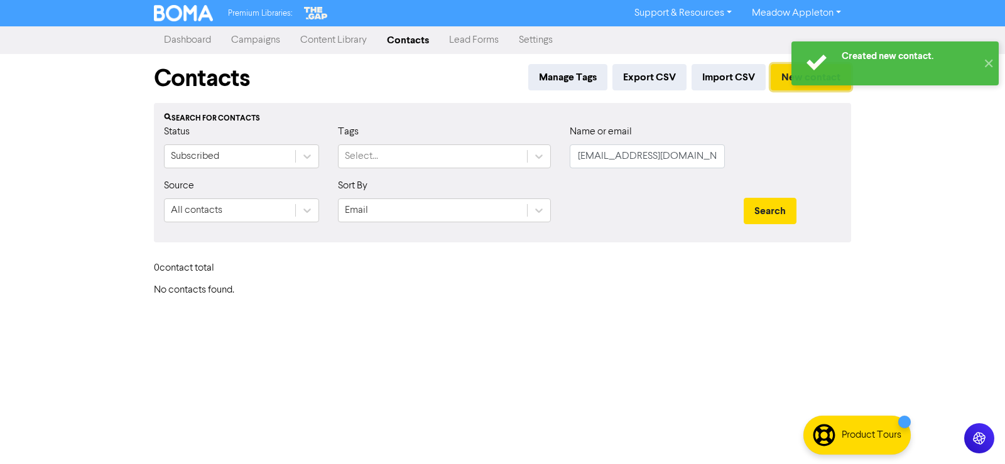
click at [785, 79] on button "New contact" at bounding box center [811, 77] width 80 height 26
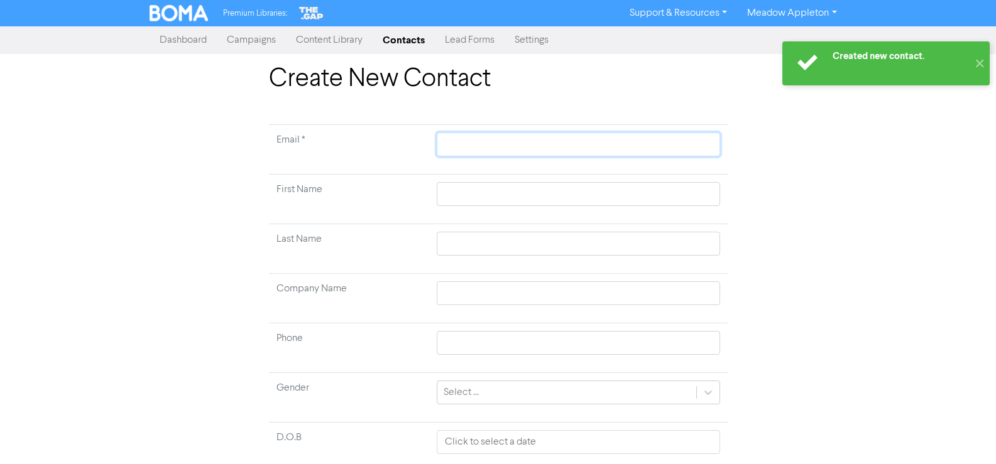
drag, startPoint x: 444, startPoint y: 156, endPoint x: 456, endPoint y: 153, distance: 12.2
click at [444, 156] on input "text" at bounding box center [578, 145] width 283 height 24
paste input "[EMAIL_ADDRESS][DOMAIN_NAME]"
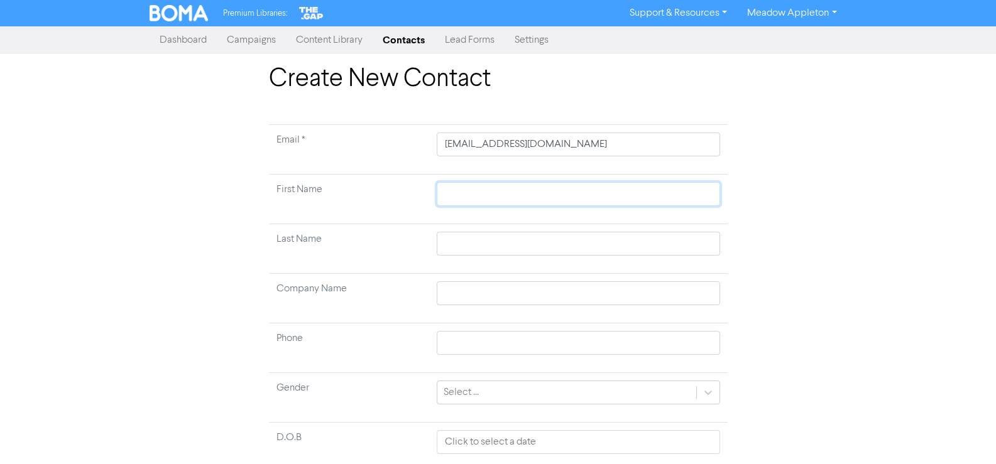
click at [550, 188] on input "text" at bounding box center [578, 194] width 283 height 24
paste input "[PERSON_NAME]"
click at [505, 194] on input "[PERSON_NAME]" at bounding box center [578, 194] width 283 height 24
click at [478, 241] on input "text" at bounding box center [578, 244] width 283 height 24
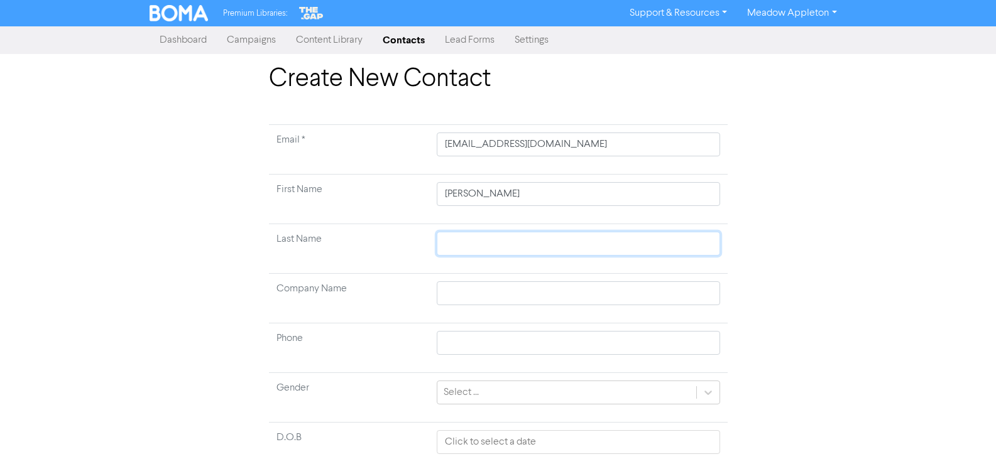
paste input "Zaffaroni"
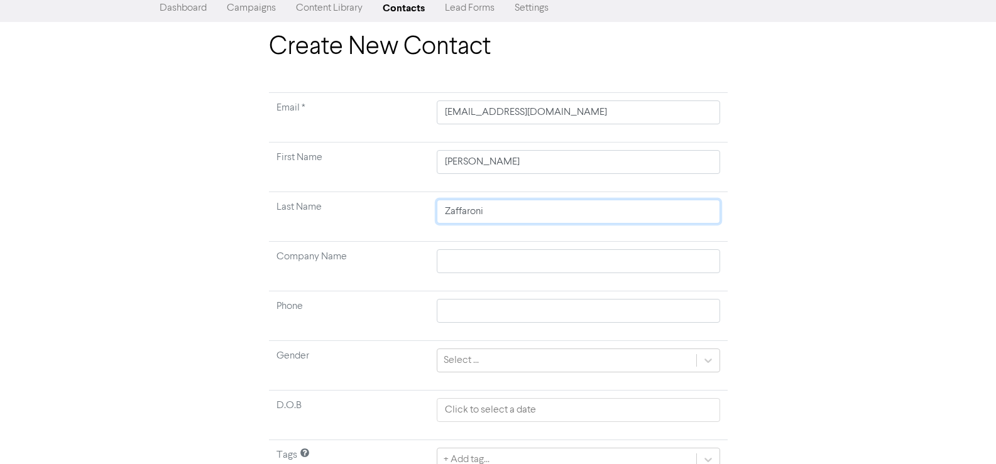
scroll to position [94, 0]
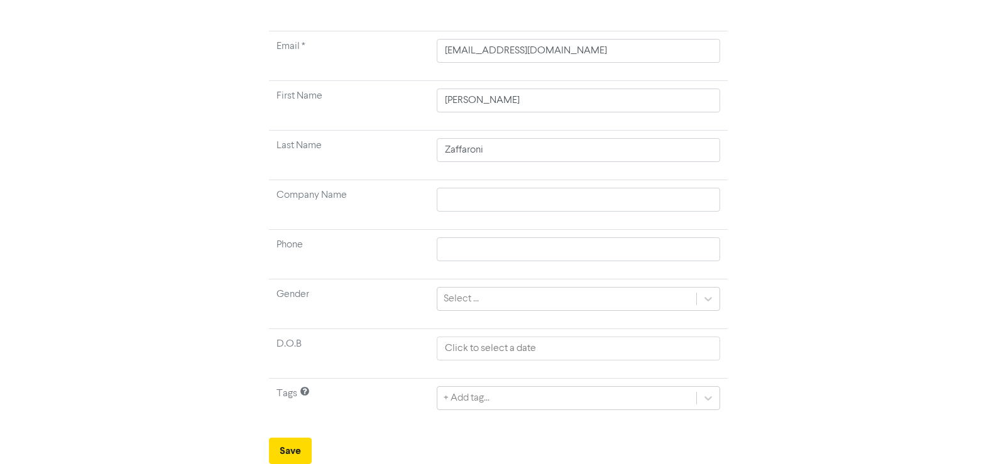
click at [298, 431] on form "Email * [EMAIL_ADDRESS][PERSON_NAME][DOMAIN_NAME] First Name [PERSON_NAME] Last…" at bounding box center [498, 248] width 459 height 434
click at [295, 435] on form "Email * [EMAIL_ADDRESS][PERSON_NAME][DOMAIN_NAME] First Name [PERSON_NAME] Last…" at bounding box center [498, 248] width 459 height 434
click at [297, 440] on button "Save" at bounding box center [290, 451] width 43 height 26
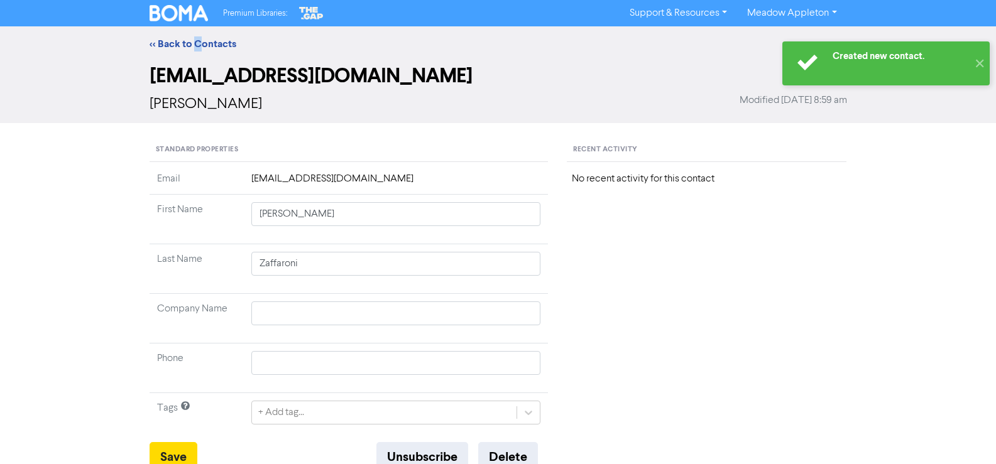
click at [196, 37] on div "<< Back to Contacts" at bounding box center [498, 43] width 716 height 15
click at [195, 42] on link "<< Back to Contacts" at bounding box center [193, 44] width 87 height 13
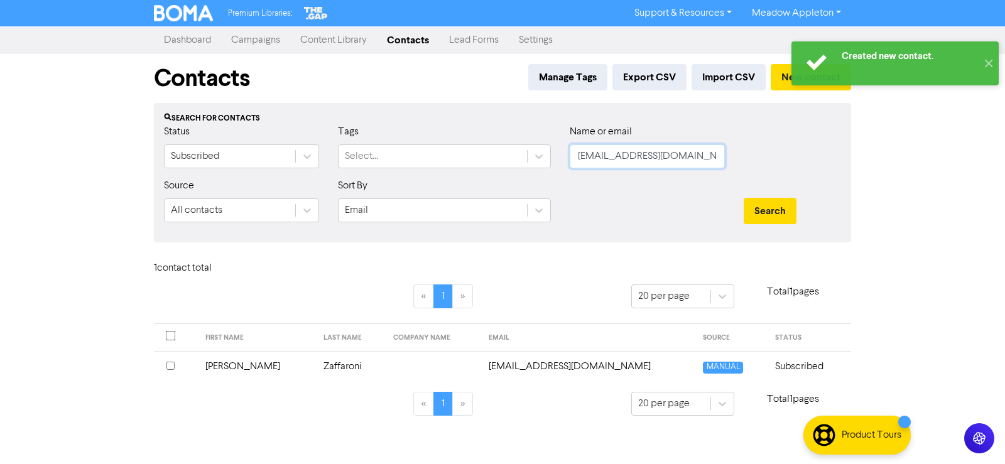
drag, startPoint x: 693, startPoint y: 160, endPoint x: 501, endPoint y: 183, distance: 193.0
click at [501, 183] on form "Status Subscribed Tags Select... Name or email [EMAIL_ADDRESS][DOMAIN_NAME] Sou…" at bounding box center [502, 178] width 677 height 108
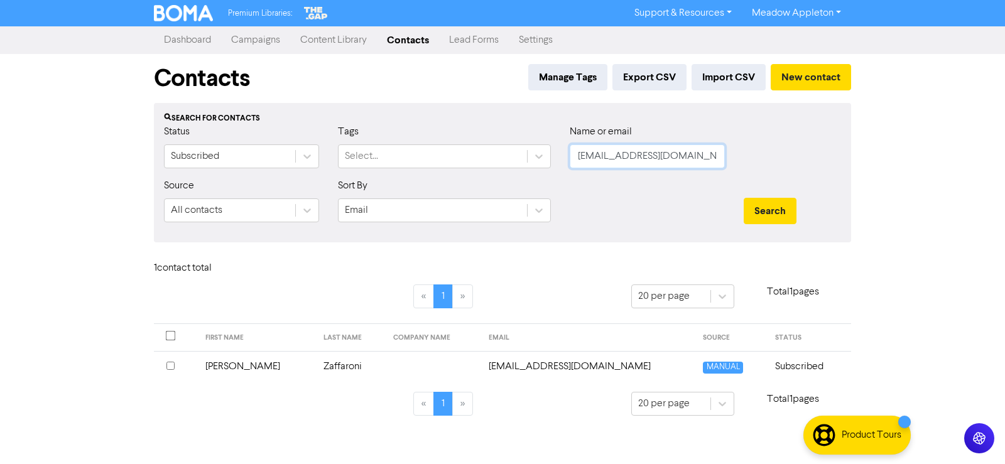
paste input "[DOMAIN_NAME]"
click at [779, 223] on button "Search" at bounding box center [770, 211] width 53 height 26
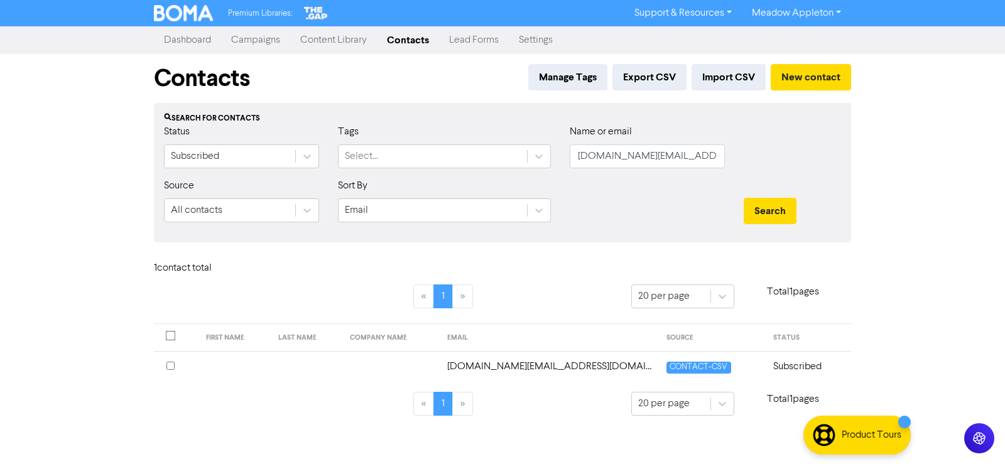
click at [702, 362] on span "CONTACT-CSV" at bounding box center [699, 368] width 64 height 12
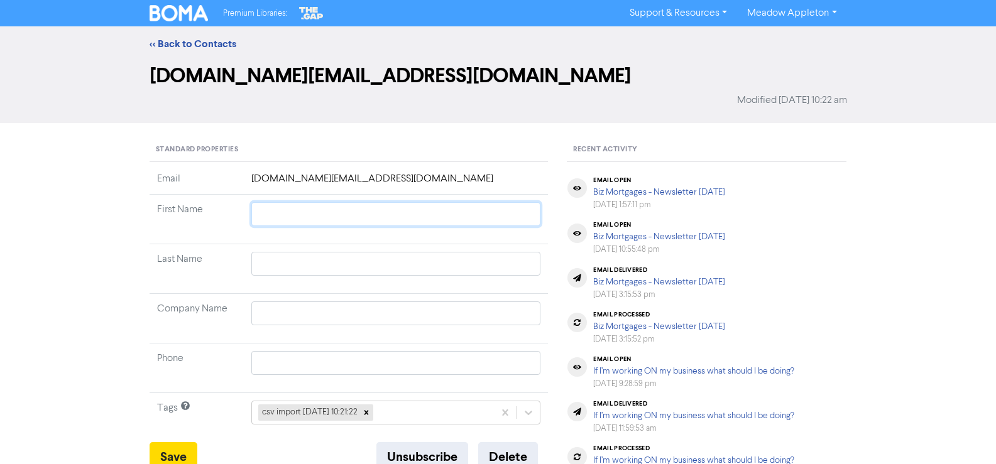
click at [365, 217] on input "text" at bounding box center [396, 214] width 290 height 24
paste input "[PERSON_NAME]"
click at [310, 217] on input "[PERSON_NAME]" at bounding box center [396, 214] width 290 height 24
click at [281, 271] on input "text" at bounding box center [396, 264] width 290 height 24
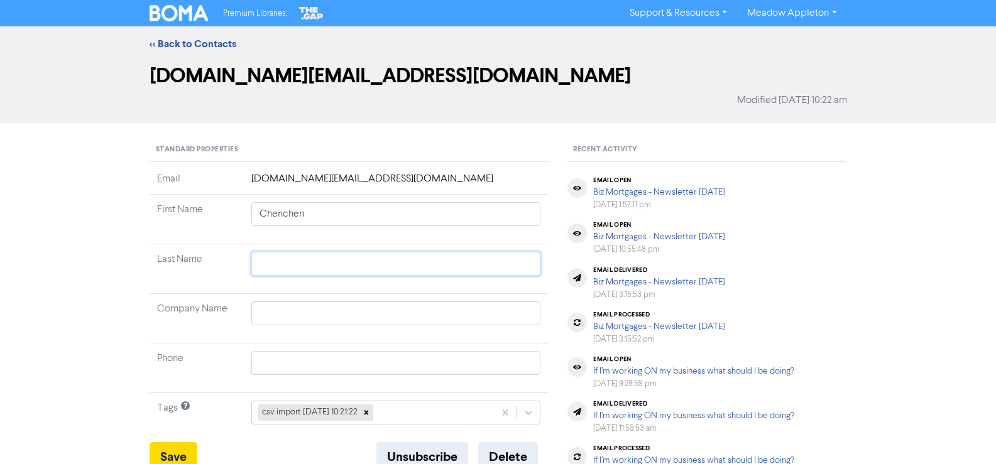
paste input "Li"
click at [183, 439] on td "Tags" at bounding box center [197, 418] width 94 height 50
click at [177, 449] on button "Save" at bounding box center [174, 457] width 48 height 30
click at [195, 52] on div "<< Back to Contacts" at bounding box center [498, 43] width 996 height 35
click at [193, 50] on link "<< Back to Contacts" at bounding box center [193, 44] width 87 height 13
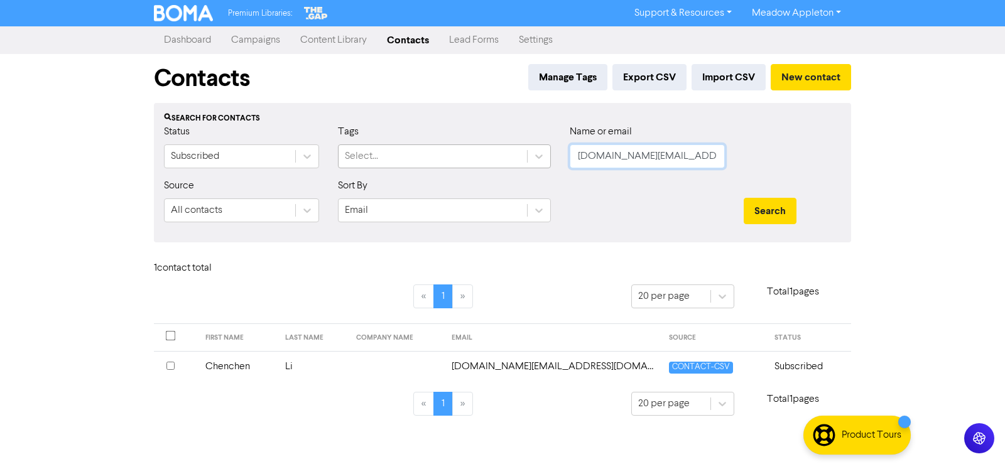
drag, startPoint x: 698, startPoint y: 165, endPoint x: 500, endPoint y: 165, distance: 197.9
click at [500, 165] on div "Status Subscribed Tags Select... Name or email [DOMAIN_NAME][EMAIL_ADDRESS][DOM…" at bounding box center [503, 151] width 696 height 54
paste input "arishmakumar@hot"
click at [784, 211] on button "Search" at bounding box center [770, 211] width 53 height 26
drag, startPoint x: 716, startPoint y: 156, endPoint x: 708, endPoint y: 156, distance: 8.2
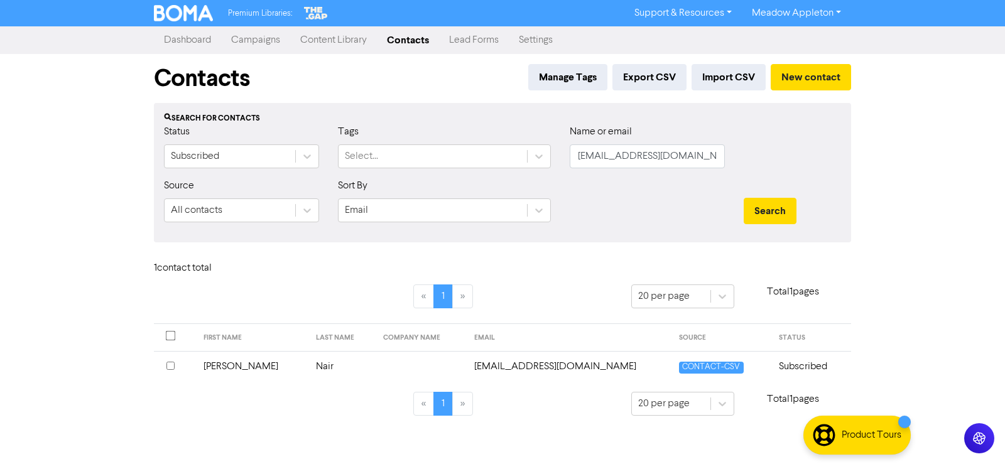
click at [708, 156] on div "Name or email [PERSON_NAME][EMAIL_ADDRESS][DOMAIN_NAME]" at bounding box center [647, 151] width 174 height 54
drag, startPoint x: 708, startPoint y: 156, endPoint x: 668, endPoint y: 210, distance: 66.9
click at [351, 172] on div "Status Subscribed Tags Select... Name or email [PERSON_NAME][EMAIL_ADDRESS][DOM…" at bounding box center [503, 151] width 696 height 54
paste input "[EMAIL_ADDRESS][DOMAIN_NAME]"
click at [784, 214] on button "Search" at bounding box center [770, 211] width 53 height 26
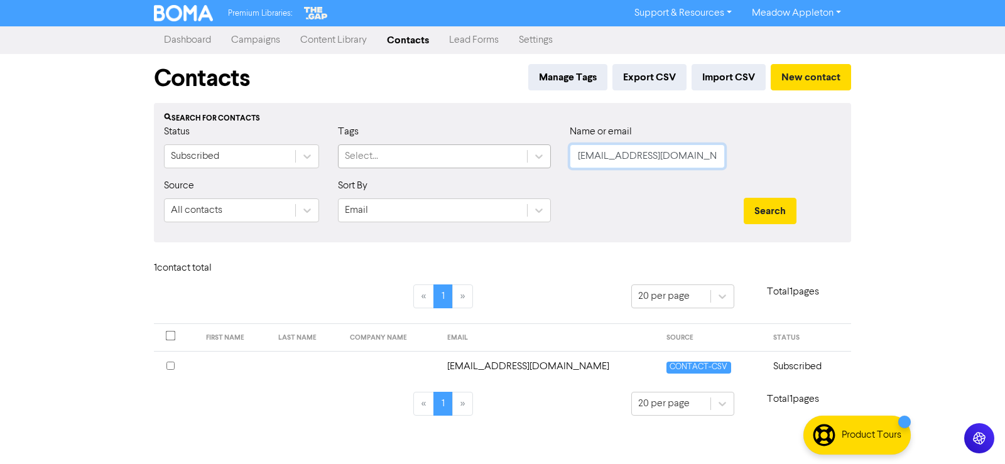
drag, startPoint x: 686, startPoint y: 158, endPoint x: 396, endPoint y: 165, distance: 289.7
click at [398, 164] on div "Status Subscribed Tags Select... Name or email [EMAIL_ADDRESS][DOMAIN_NAME]" at bounding box center [503, 151] width 696 height 54
paste input "[EMAIL_ADDRESS][DOMAIN_NAME]"
click at [770, 195] on div "Search" at bounding box center [792, 205] width 116 height 54
click at [772, 210] on button "Search" at bounding box center [770, 211] width 53 height 26
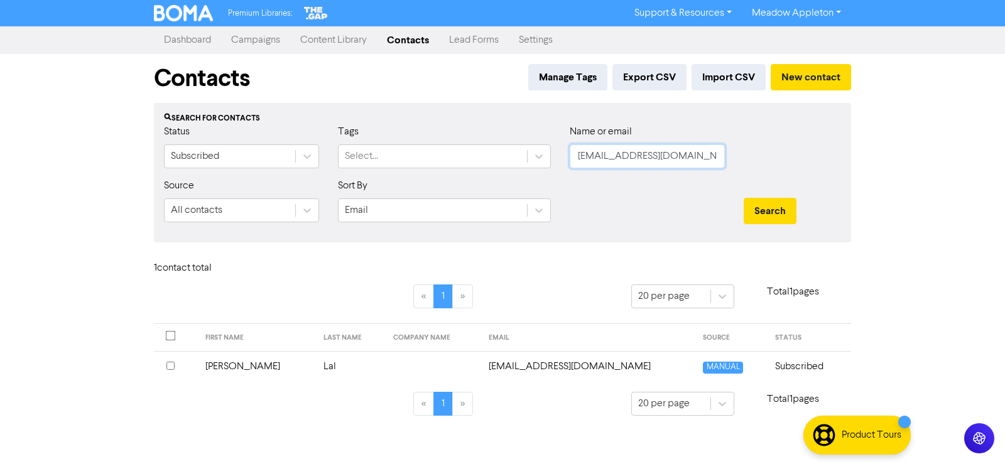
drag, startPoint x: 711, startPoint y: 163, endPoint x: 438, endPoint y: 194, distance: 275.0
click at [436, 194] on form "Status Subscribed Tags Select... Name or email [EMAIL_ADDRESS][DOMAIN_NAME] Sou…" at bounding box center [502, 178] width 677 height 108
paste input "[PERSON_NAME][EMAIL_ADDRESS][DOMAIN_NAME]"
click at [791, 216] on button "Search" at bounding box center [770, 211] width 53 height 26
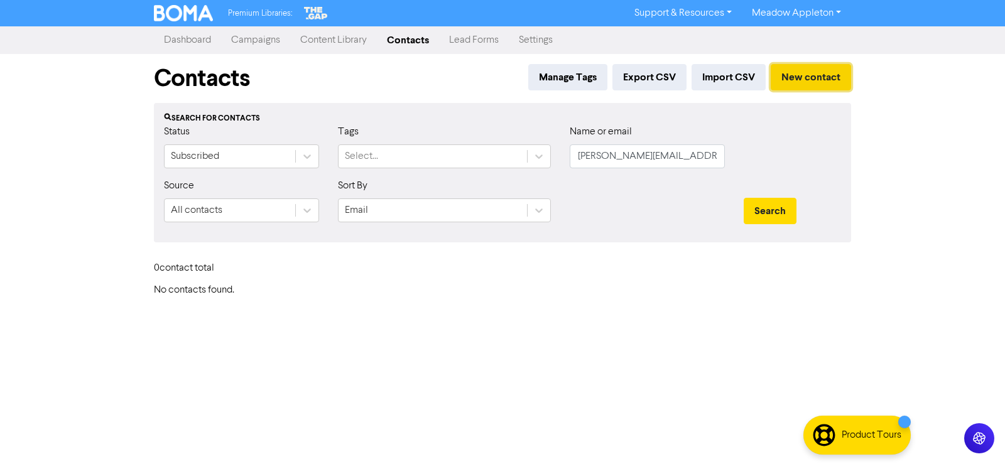
click at [805, 72] on button "New contact" at bounding box center [811, 77] width 80 height 26
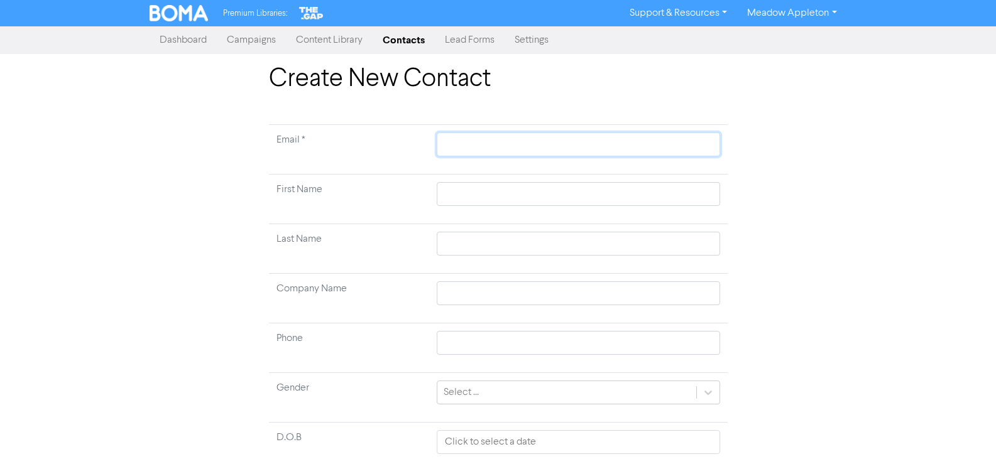
drag, startPoint x: 590, startPoint y: 139, endPoint x: 586, endPoint y: 148, distance: 9.3
click at [590, 139] on input "text" at bounding box center [578, 145] width 283 height 24
paste input "[PERSON_NAME][EMAIL_ADDRESS][DOMAIN_NAME]"
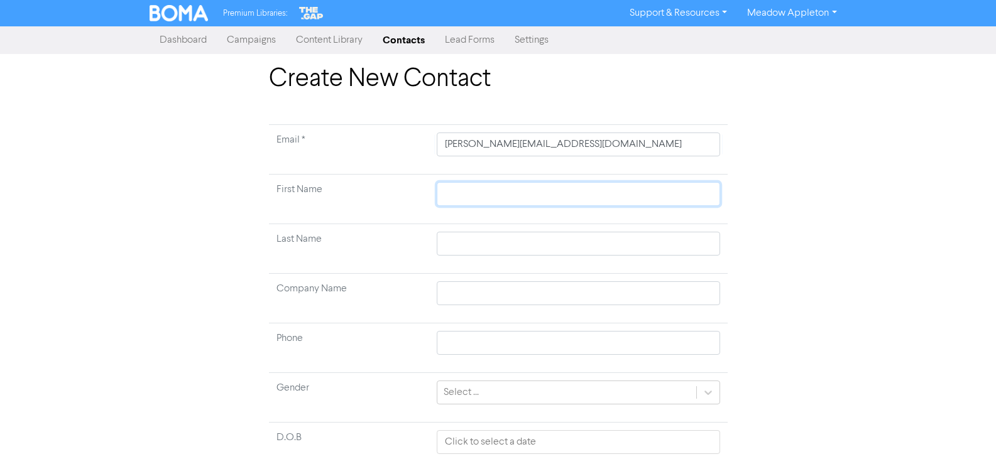
click at [488, 195] on input "text" at bounding box center [578, 194] width 283 height 24
paste input "[PERSON_NAME] [PERSON_NAME]"
click at [449, 197] on input "[PERSON_NAME] [PERSON_NAME]" at bounding box center [578, 194] width 283 height 24
drag, startPoint x: 462, startPoint y: 242, endPoint x: 489, endPoint y: 243, distance: 26.4
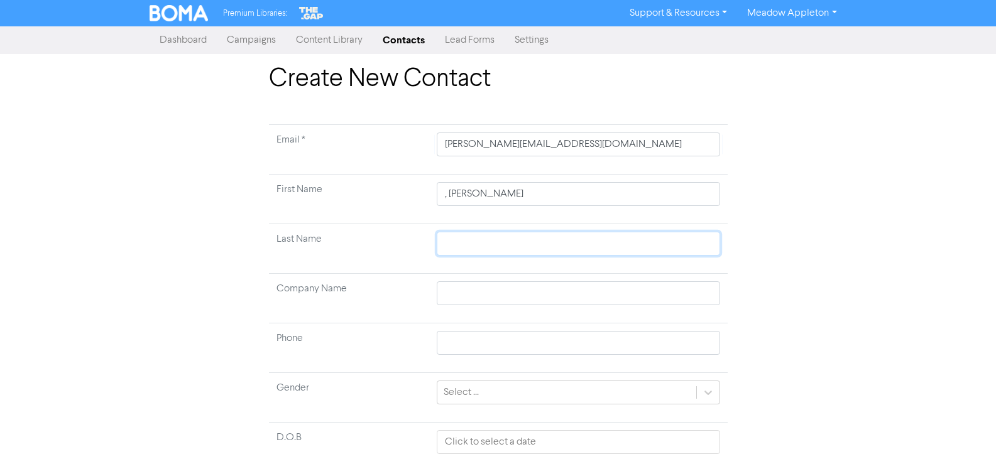
click at [462, 243] on input "text" at bounding box center [578, 244] width 283 height 24
paste input "[PERSON_NAME]"
click at [450, 195] on input ", [PERSON_NAME]" at bounding box center [578, 194] width 283 height 24
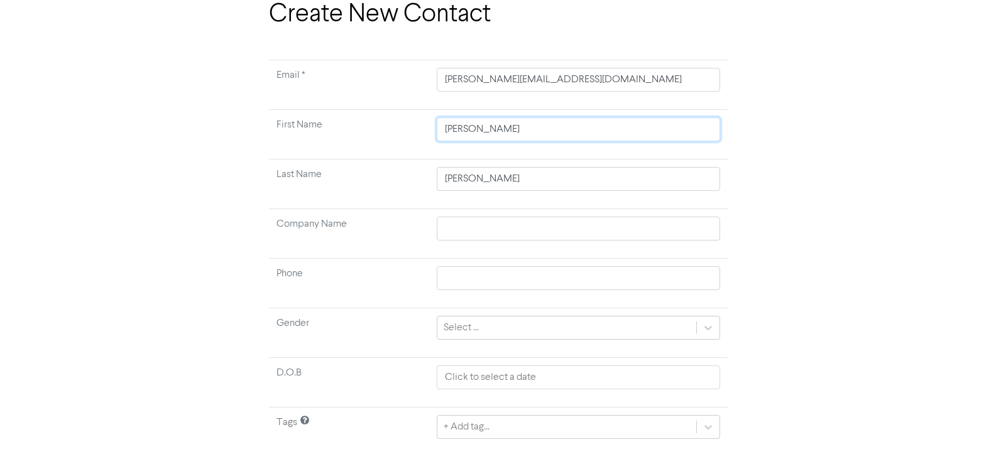
scroll to position [94, 0]
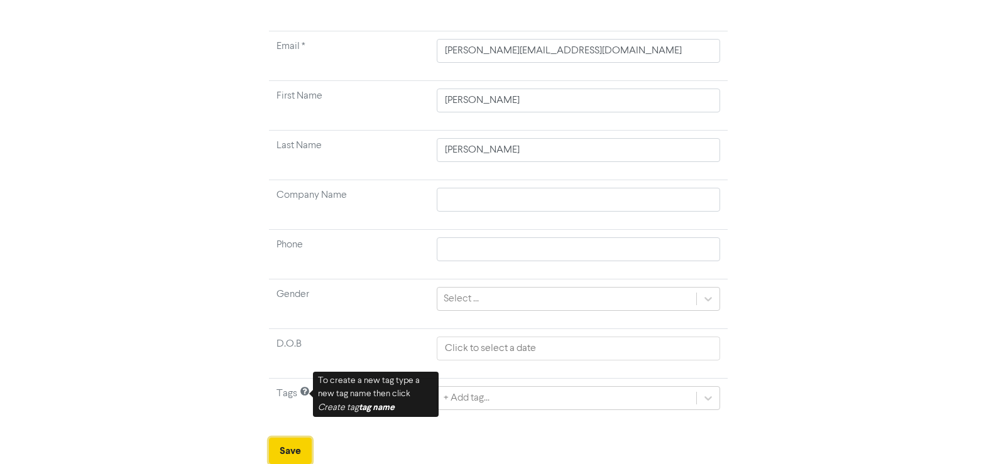
click at [288, 448] on button "Save" at bounding box center [290, 451] width 43 height 26
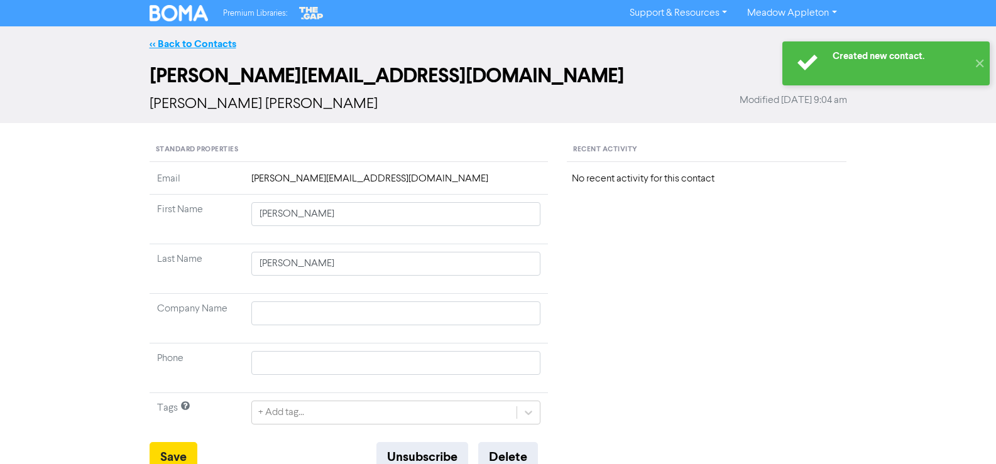
click at [207, 39] on link "<< Back to Contacts" at bounding box center [193, 44] width 87 height 13
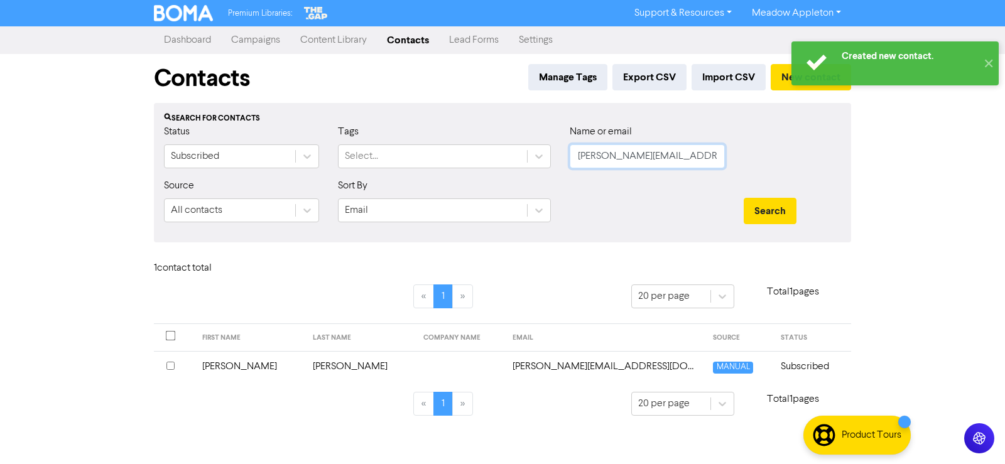
drag, startPoint x: 702, startPoint y: 155, endPoint x: 386, endPoint y: 173, distance: 316.6
click at [386, 173] on div "Status Subscribed Tags Select... Name or email [PERSON_NAME][EMAIL_ADDRESS][DOM…" at bounding box center [503, 151] width 696 height 54
paste input "[PERSON_NAME]"
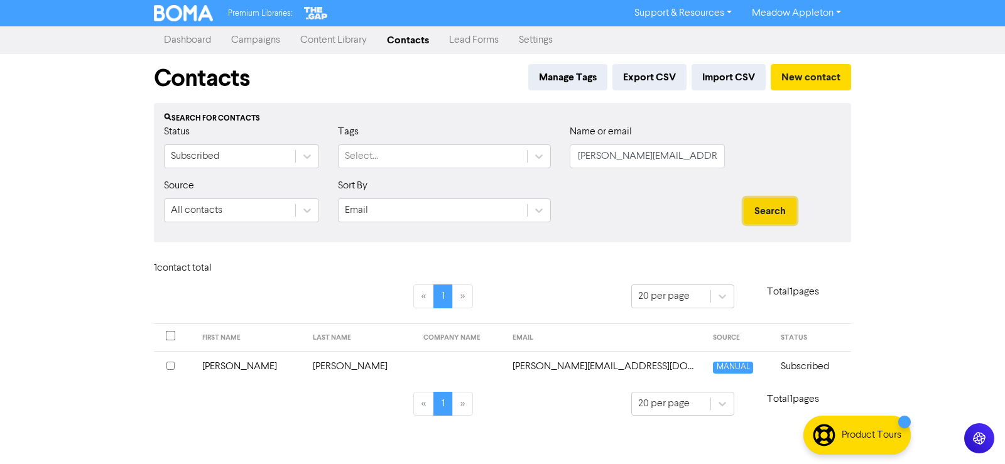
click at [760, 207] on button "Search" at bounding box center [770, 211] width 53 height 26
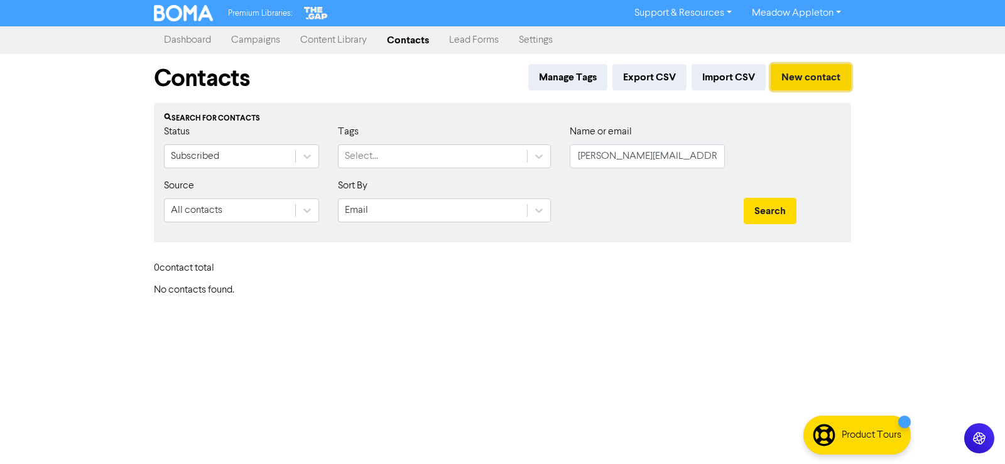
click at [849, 77] on button "New contact" at bounding box center [811, 77] width 80 height 26
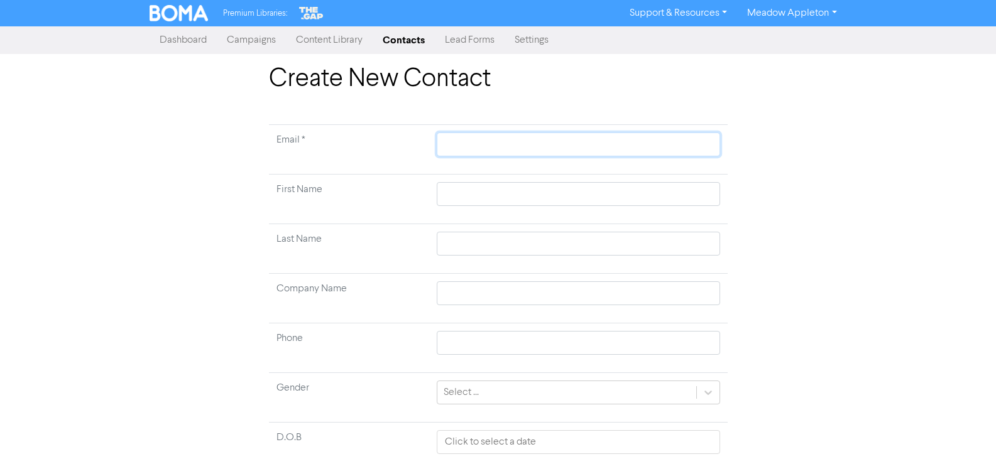
drag, startPoint x: 496, startPoint y: 138, endPoint x: 510, endPoint y: 137, distance: 13.2
click at [497, 138] on input "text" at bounding box center [578, 145] width 283 height 24
paste input "[PERSON_NAME][EMAIL_ADDRESS][DOMAIN_NAME]"
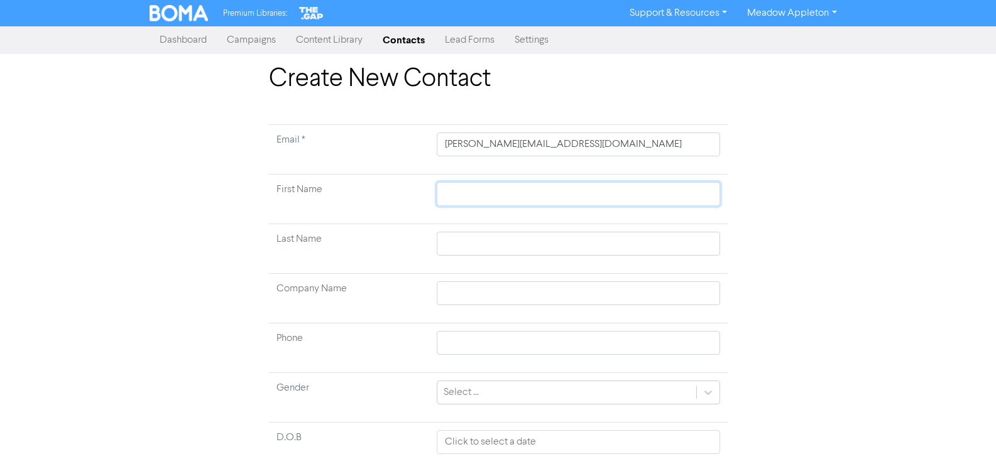
click at [483, 199] on input "text" at bounding box center [578, 194] width 283 height 24
paste input "[PERSON_NAME] [PERSON_NAME]"
click at [443, 196] on input "[PERSON_NAME] [PERSON_NAME]" at bounding box center [578, 194] width 283 height 24
click at [454, 194] on input "[PERSON_NAME] [PERSON_NAME]" at bounding box center [578, 194] width 283 height 24
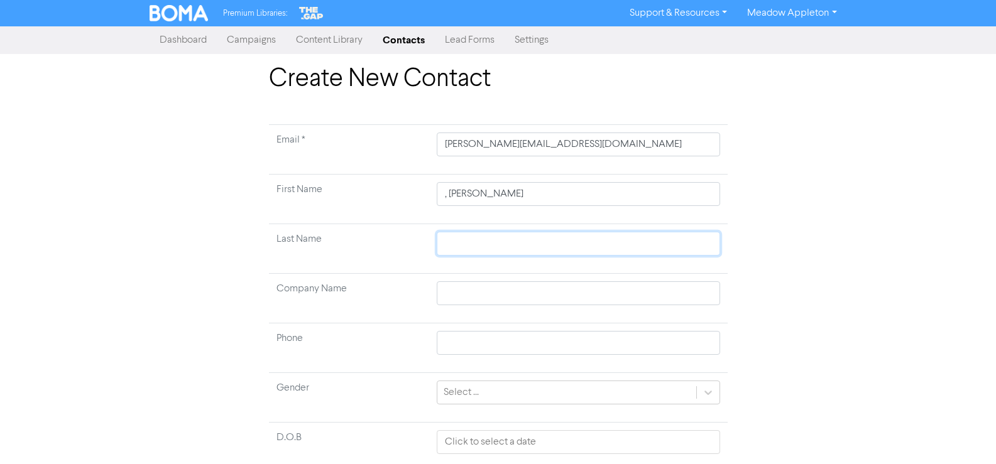
drag, startPoint x: 463, startPoint y: 255, endPoint x: 472, endPoint y: 253, distance: 9.0
click at [463, 255] on input "text" at bounding box center [578, 244] width 283 height 24
paste input "[PERSON_NAME]"
click at [450, 192] on input ", [PERSON_NAME]" at bounding box center [578, 194] width 283 height 24
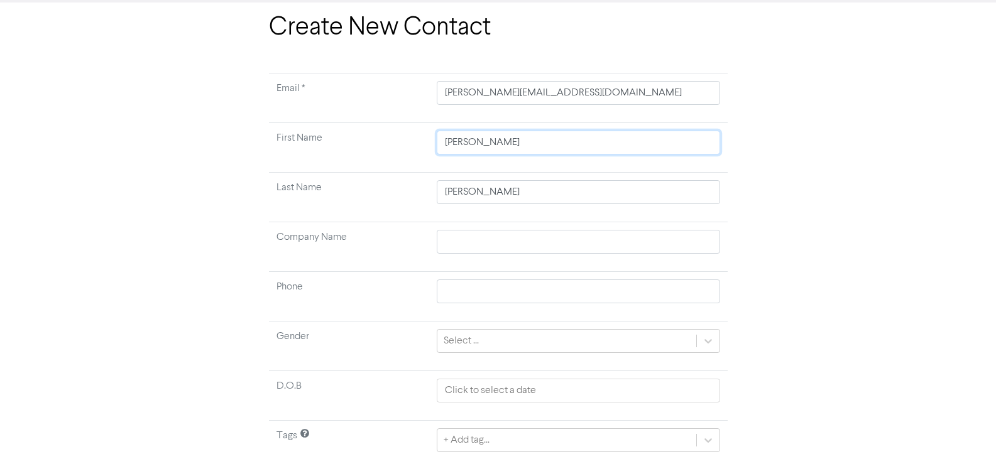
scroll to position [94, 0]
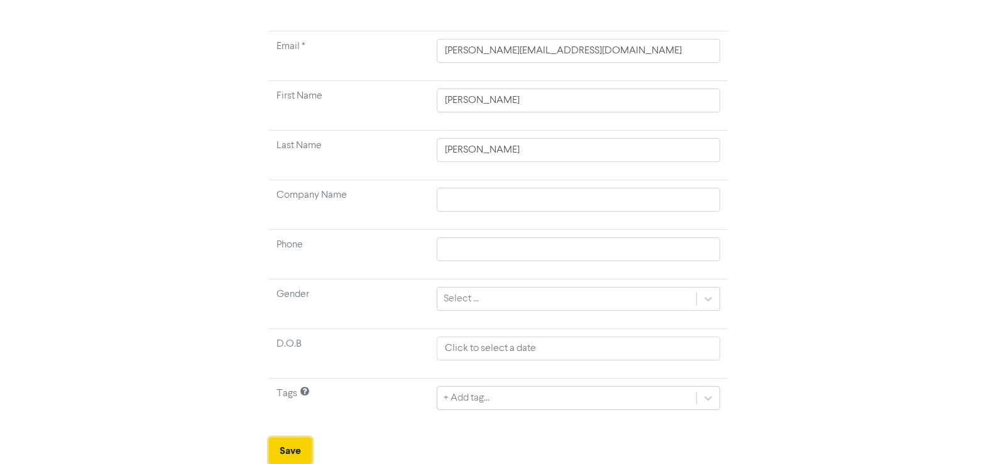
click at [292, 454] on button "Save" at bounding box center [290, 451] width 43 height 26
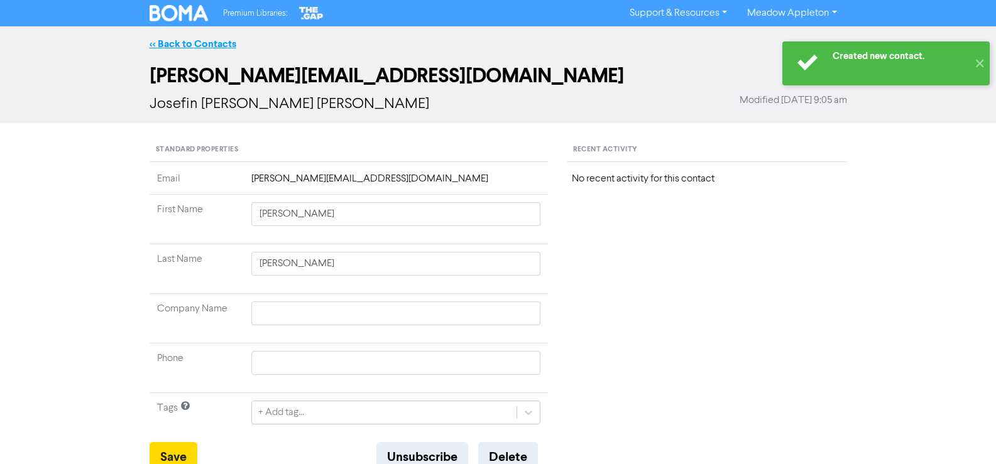
click at [183, 39] on link "<< Back to Contacts" at bounding box center [193, 44] width 87 height 13
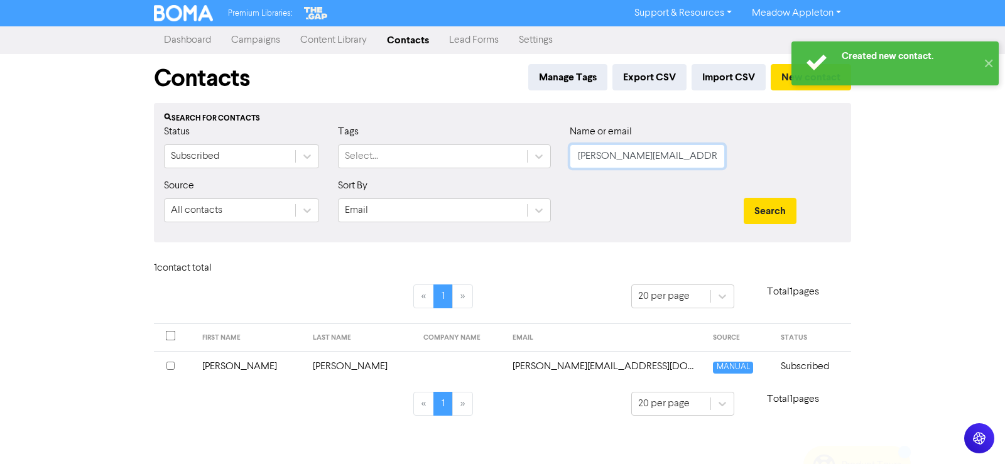
drag, startPoint x: 638, startPoint y: 165, endPoint x: 513, endPoint y: 178, distance: 126.3
click at [513, 178] on div "Status Subscribed Tags Select... Name or email [PERSON_NAME][EMAIL_ADDRESS][DOM…" at bounding box center [503, 151] width 696 height 54
paste input "[PERSON_NAME][EMAIL_ADDRESS][DOMAIN_NAME]"
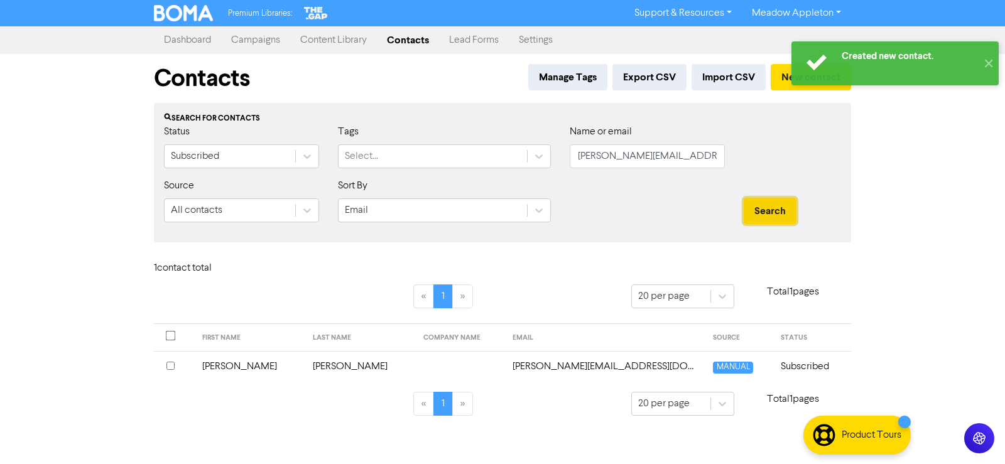
drag, startPoint x: 788, startPoint y: 209, endPoint x: 800, endPoint y: 210, distance: 12.0
click at [790, 209] on button "Search" at bounding box center [770, 211] width 53 height 26
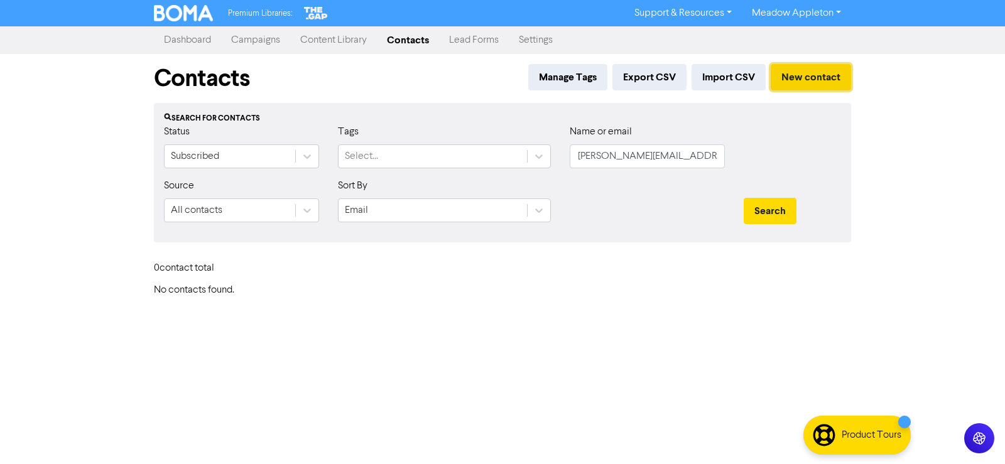
click at [834, 77] on button "New contact" at bounding box center [811, 77] width 80 height 26
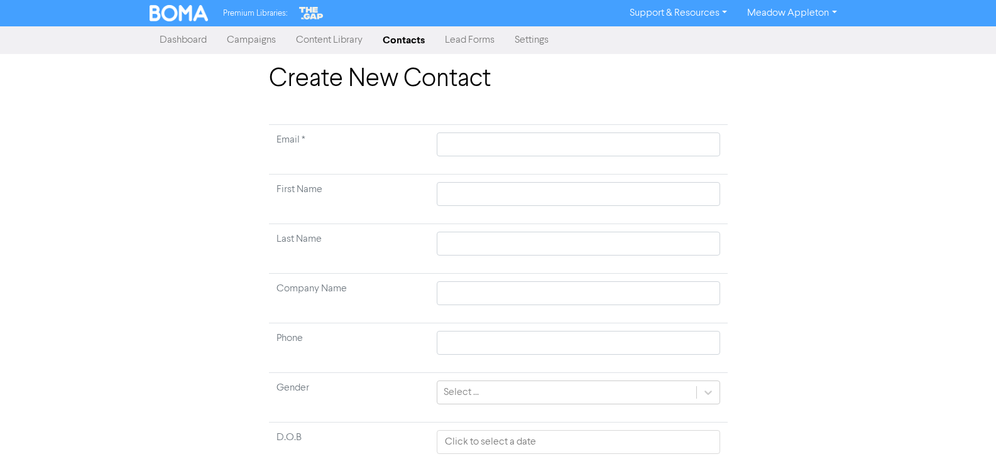
click at [551, 129] on td at bounding box center [578, 150] width 298 height 50
click at [546, 148] on input "text" at bounding box center [578, 145] width 283 height 24
paste input "[PERSON_NAME][EMAIL_ADDRESS][DOMAIN_NAME]"
click at [493, 193] on input "text" at bounding box center [578, 194] width 283 height 24
paste input "[PERSON_NAME] [PERSON_NAME]"
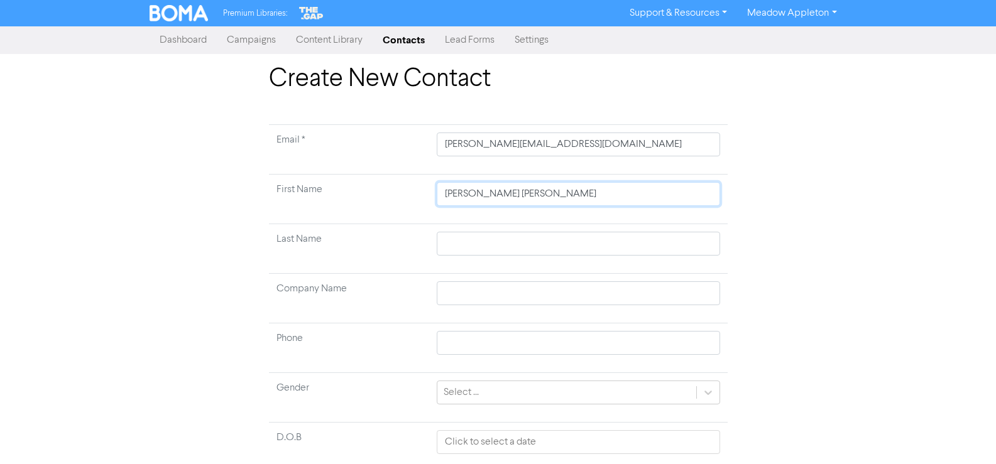
drag, startPoint x: 577, startPoint y: 199, endPoint x: 516, endPoint y: 202, distance: 60.4
click at [516, 202] on input "[PERSON_NAME] [PERSON_NAME]" at bounding box center [578, 194] width 283 height 24
click at [460, 195] on input "[PERSON_NAME]" at bounding box center [578, 194] width 283 height 24
click at [460, 244] on input "text" at bounding box center [578, 244] width 283 height 24
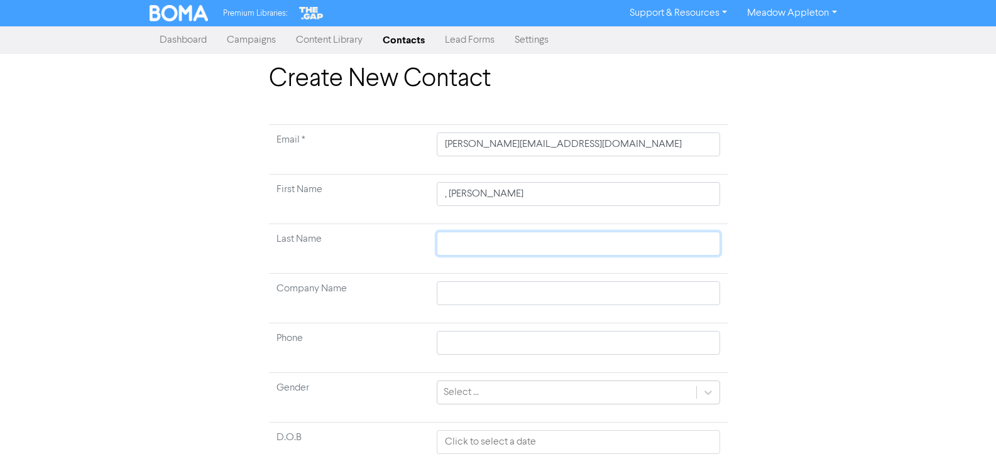
paste input "[PERSON_NAME]"
click at [450, 192] on input ", [PERSON_NAME]" at bounding box center [578, 194] width 283 height 24
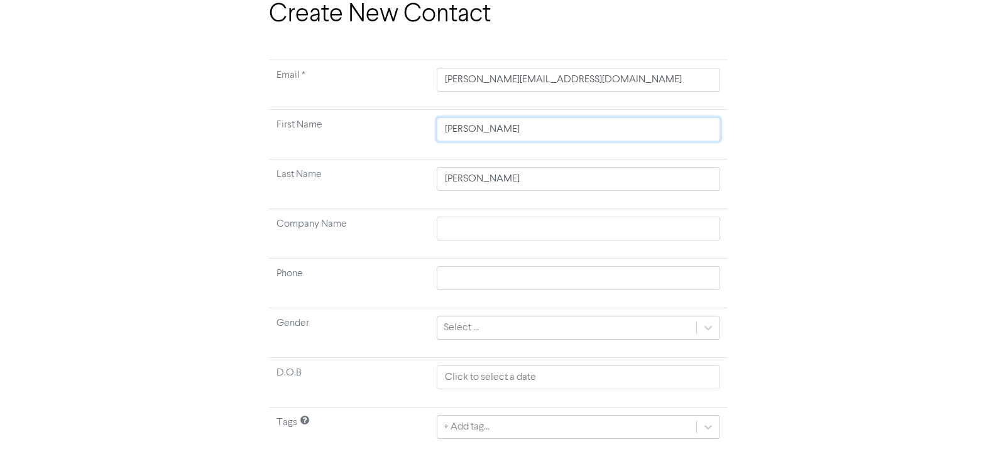
scroll to position [94, 0]
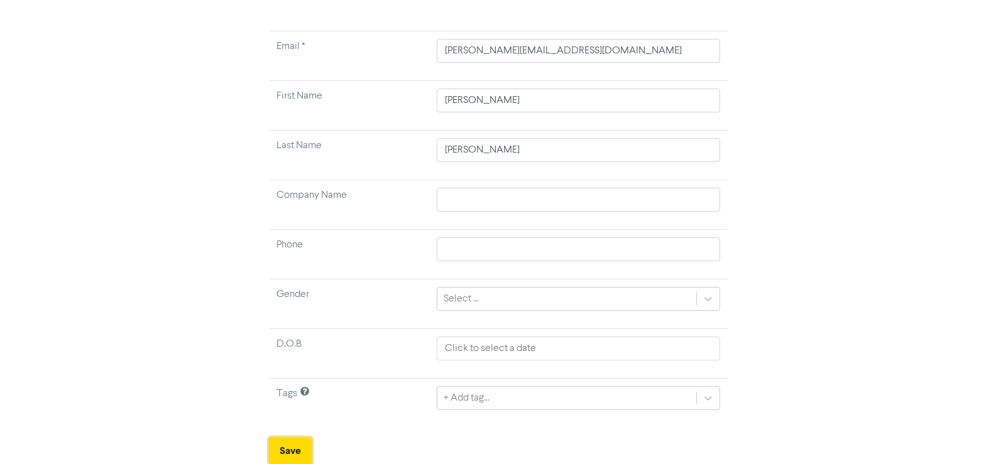
click at [301, 450] on button "Save" at bounding box center [290, 451] width 43 height 26
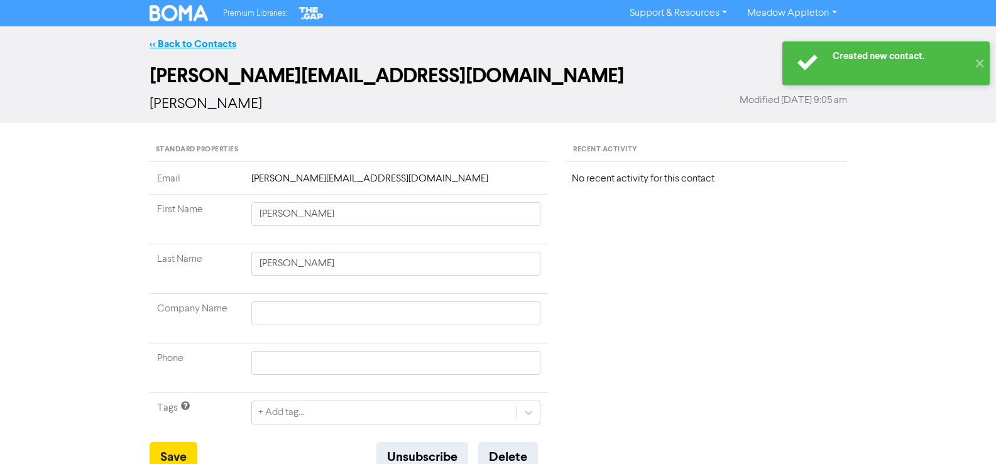
click at [181, 42] on link "<< Back to Contacts" at bounding box center [193, 44] width 87 height 13
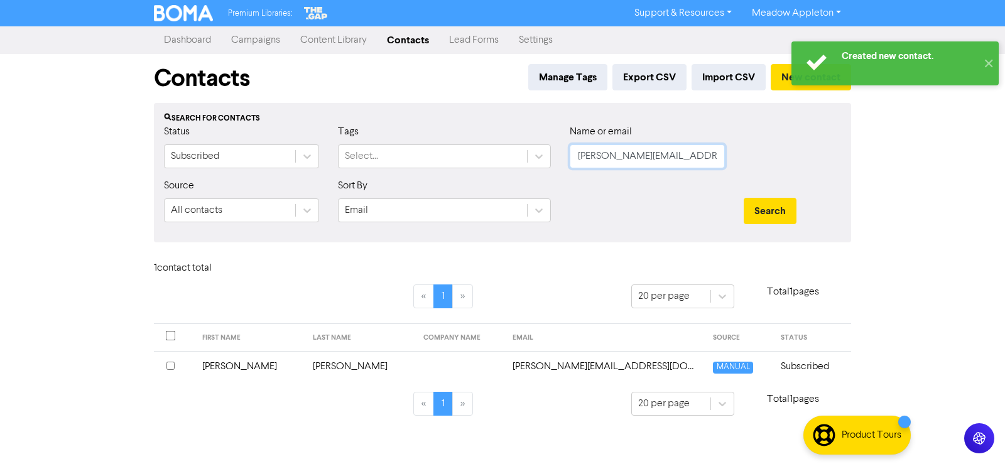
drag, startPoint x: 710, startPoint y: 161, endPoint x: 493, endPoint y: 178, distance: 218.1
click at [493, 178] on div "Status Subscribed Tags Select... Name or email [PERSON_NAME][EMAIL_ADDRESS][DOM…" at bounding box center [503, 151] width 696 height 54
paste input "[DOMAIN_NAME]"
click at [782, 213] on button "Search" at bounding box center [770, 211] width 53 height 26
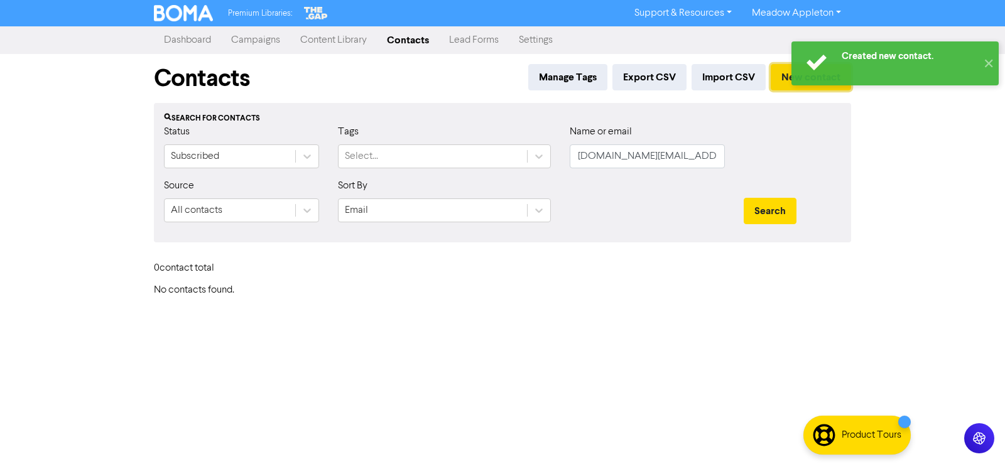
click at [772, 76] on button "New contact" at bounding box center [811, 77] width 80 height 26
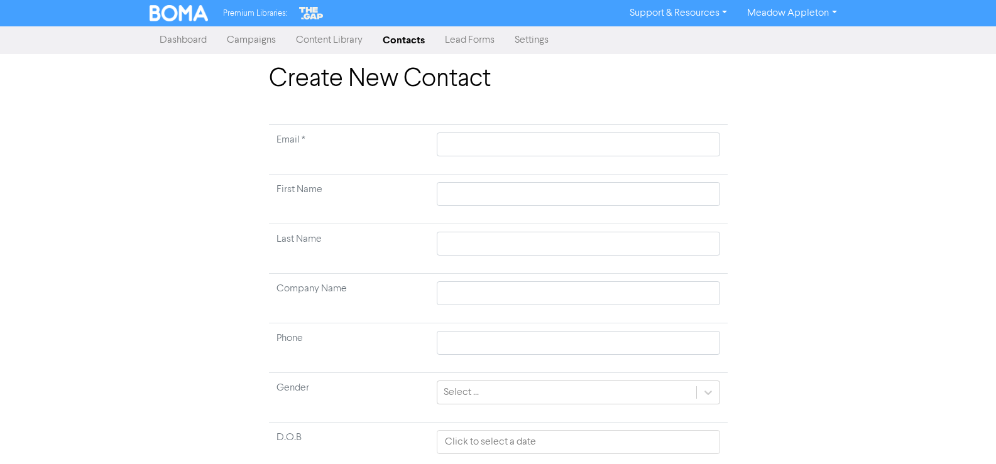
drag, startPoint x: 505, startPoint y: 166, endPoint x: 510, endPoint y: 158, distance: 9.9
click at [505, 165] on td at bounding box center [578, 150] width 298 height 50
click at [510, 158] on td at bounding box center [578, 150] width 298 height 50
click at [535, 147] on input "text" at bounding box center [578, 145] width 283 height 24
paste input "[DOMAIN_NAME][EMAIL_ADDRESS][DOMAIN_NAME]"
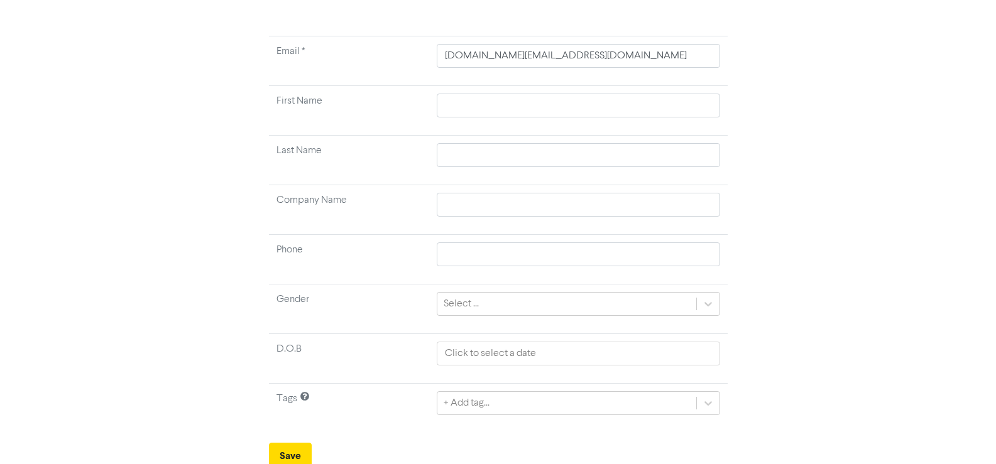
scroll to position [94, 0]
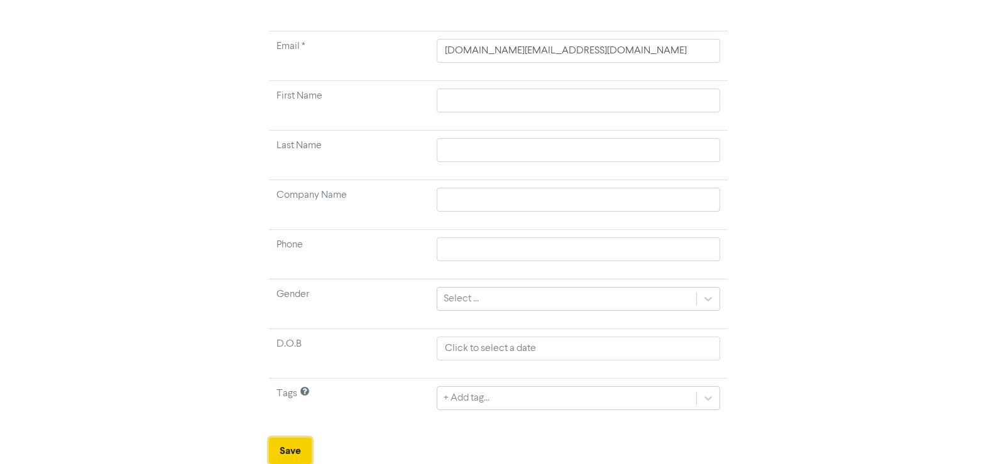
click at [300, 439] on button "Save" at bounding box center [290, 451] width 43 height 26
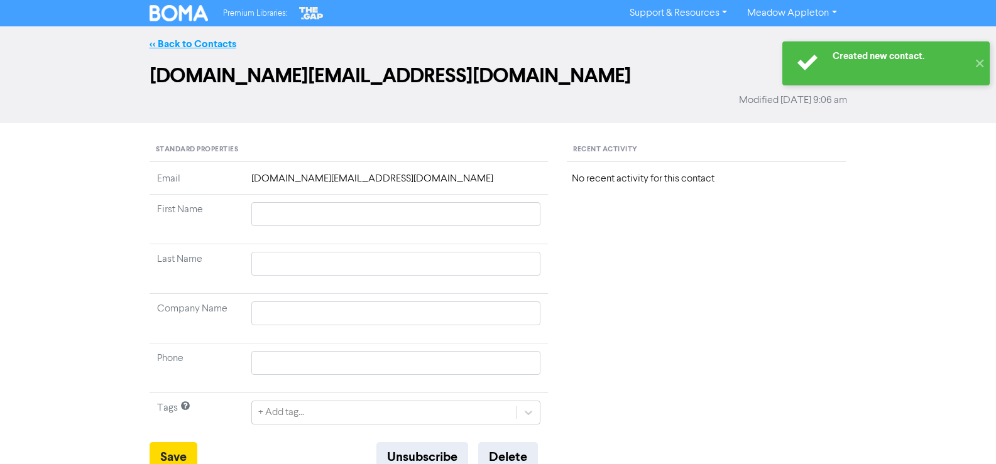
click at [205, 39] on link "<< Back to Contacts" at bounding box center [193, 44] width 87 height 13
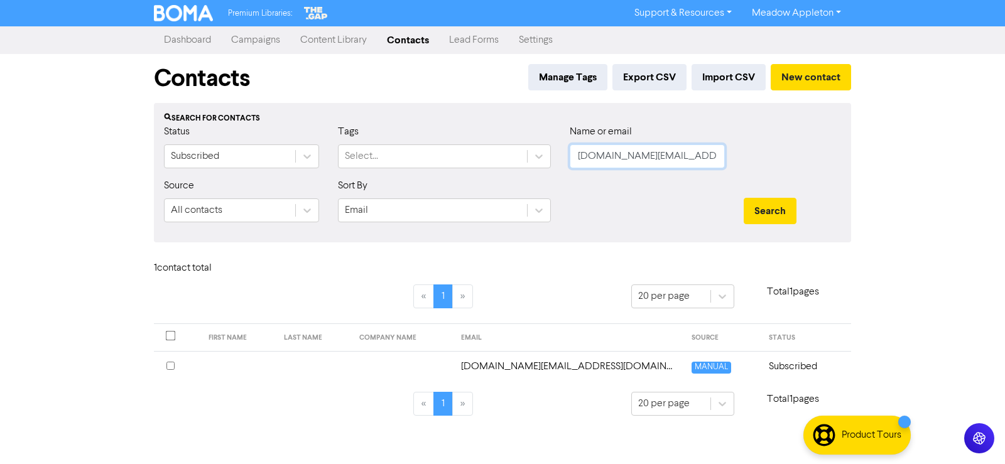
drag, startPoint x: 705, startPoint y: 160, endPoint x: 560, endPoint y: 160, distance: 145.1
click at [561, 160] on div "Name or email [DOMAIN_NAME][EMAIL_ADDRESS][DOMAIN_NAME]" at bounding box center [647, 151] width 174 height 54
paste input "[PERSON_NAME][EMAIL_ADDRESS][DOMAIN_NAME]"
click at [800, 221] on div "Search" at bounding box center [792, 211] width 97 height 26
click at [780, 214] on button "Search" at bounding box center [770, 211] width 53 height 26
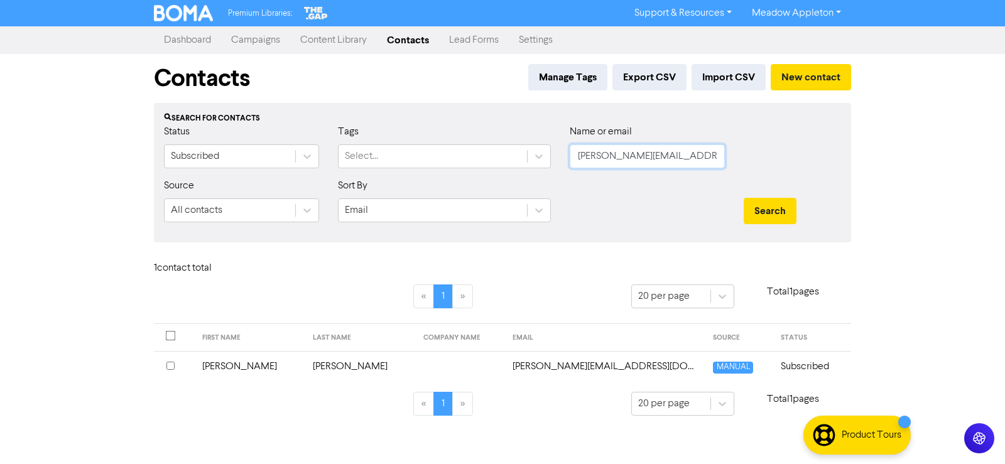
drag, startPoint x: 724, startPoint y: 160, endPoint x: 454, endPoint y: 175, distance: 270.6
click at [454, 175] on div "Status Subscribed Tags Select... Name or email [PERSON_NAME][EMAIL_ADDRESS][DOM…" at bounding box center [503, 151] width 696 height 54
paste input "[EMAIL_ADDRESS][DOMAIN_NAME]"
click at [768, 200] on button "Search" at bounding box center [770, 211] width 53 height 26
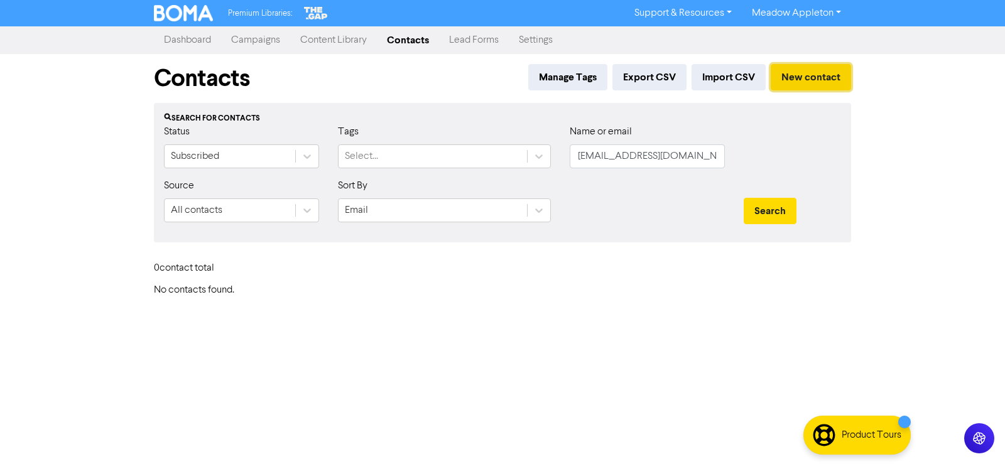
click at [793, 78] on button "New contact" at bounding box center [811, 77] width 80 height 26
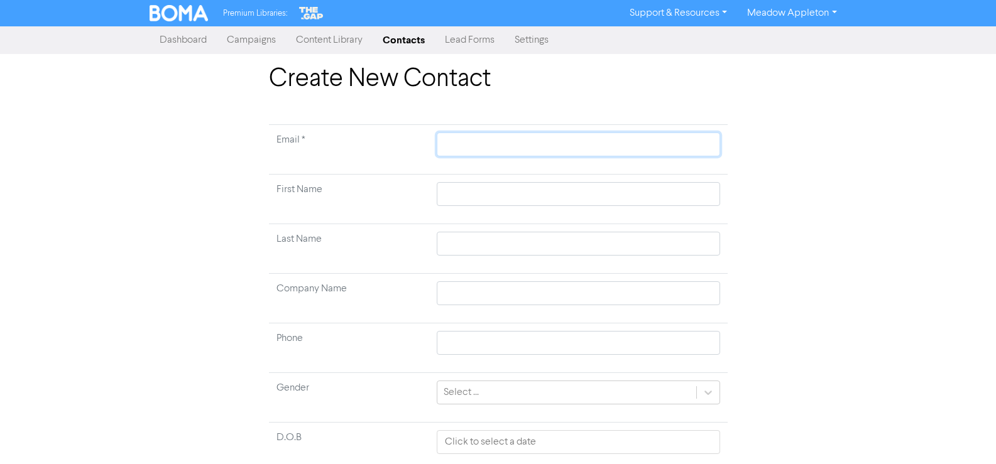
drag, startPoint x: 565, startPoint y: 147, endPoint x: 582, endPoint y: 148, distance: 17.0
click at [565, 147] on input "text" at bounding box center [578, 145] width 283 height 24
paste input "[EMAIL_ADDRESS][DOMAIN_NAME]"
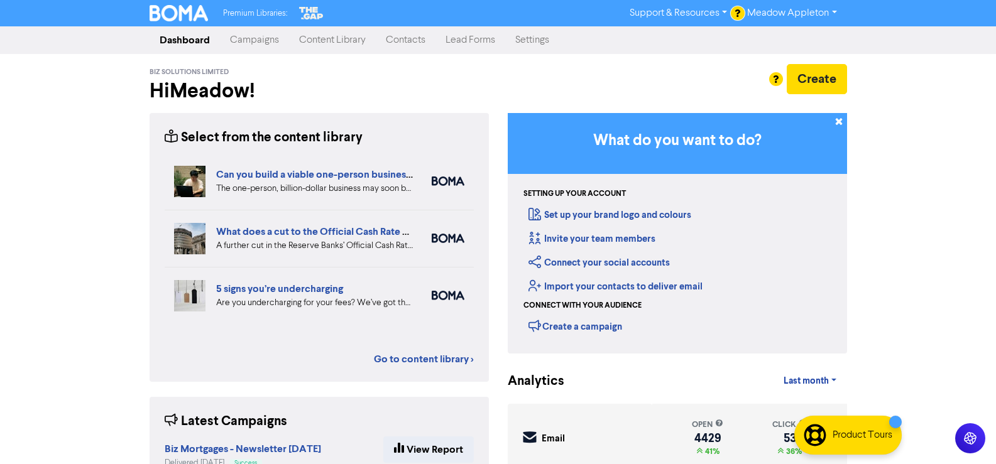
click at [410, 35] on link "Contacts" at bounding box center [406, 40] width 60 height 25
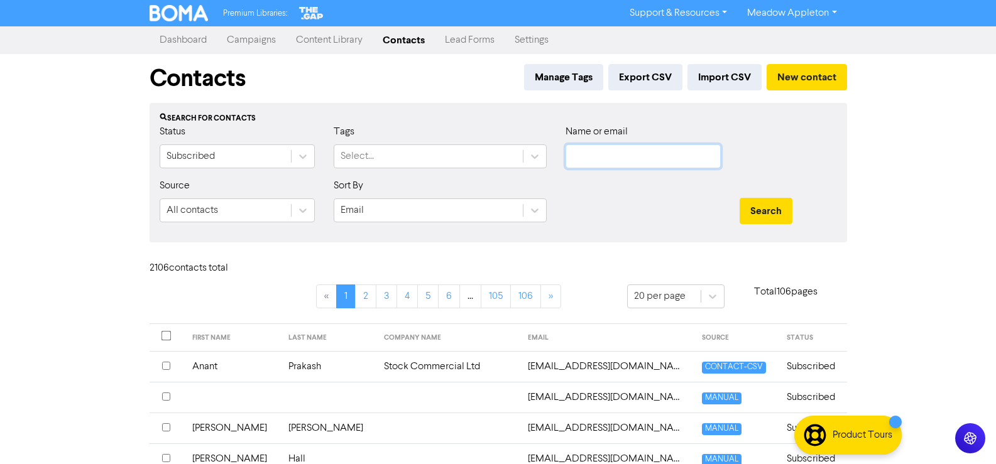
click at [622, 158] on input "text" at bounding box center [642, 157] width 155 height 24
click at [760, 207] on button "Search" at bounding box center [766, 211] width 53 height 26
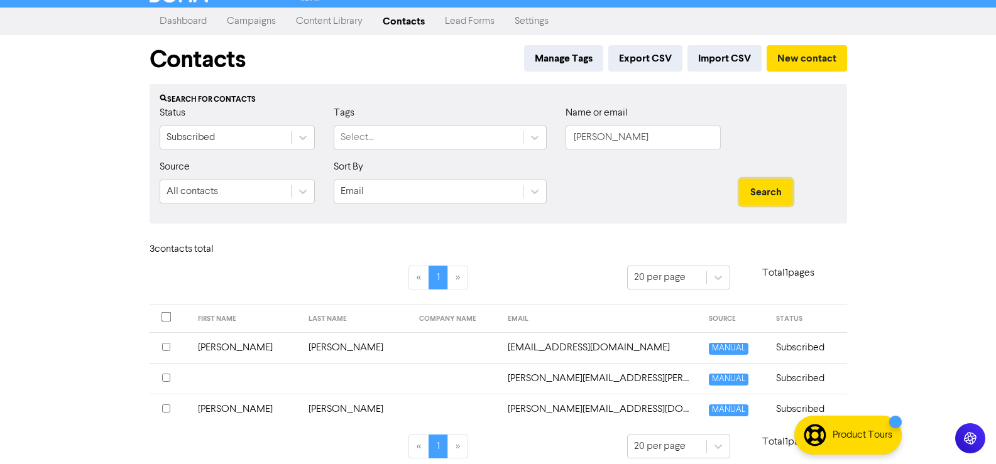
scroll to position [28, 0]
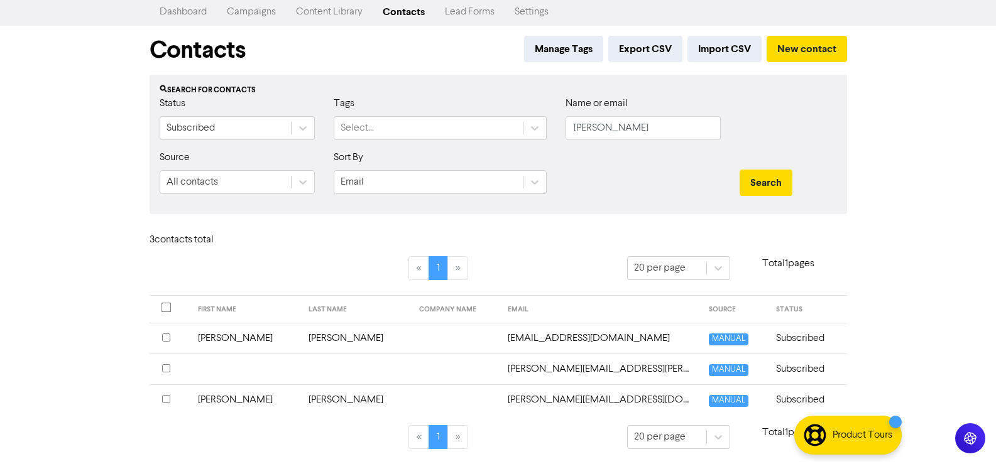
drag, startPoint x: 658, startPoint y: 120, endPoint x: 611, endPoint y: 123, distance: 47.2
click at [611, 123] on div "Name or email mitchel" at bounding box center [642, 118] width 155 height 44
drag, startPoint x: 628, startPoint y: 129, endPoint x: 431, endPoint y: 134, distance: 196.7
click at [431, 134] on div "Status Subscribed Tags Select... Name or email mitchel" at bounding box center [498, 123] width 696 height 54
paste input "accounts@heritageplaster.co.nz"
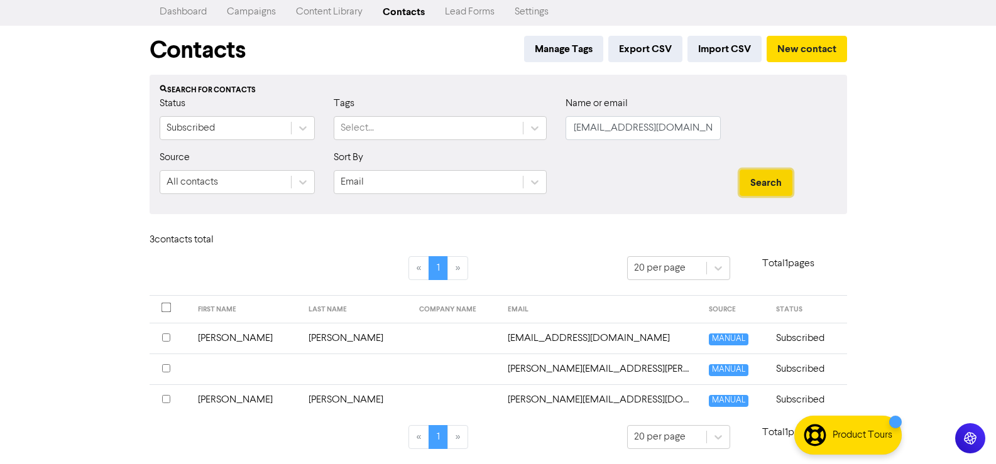
click at [788, 178] on button "Search" at bounding box center [766, 183] width 53 height 26
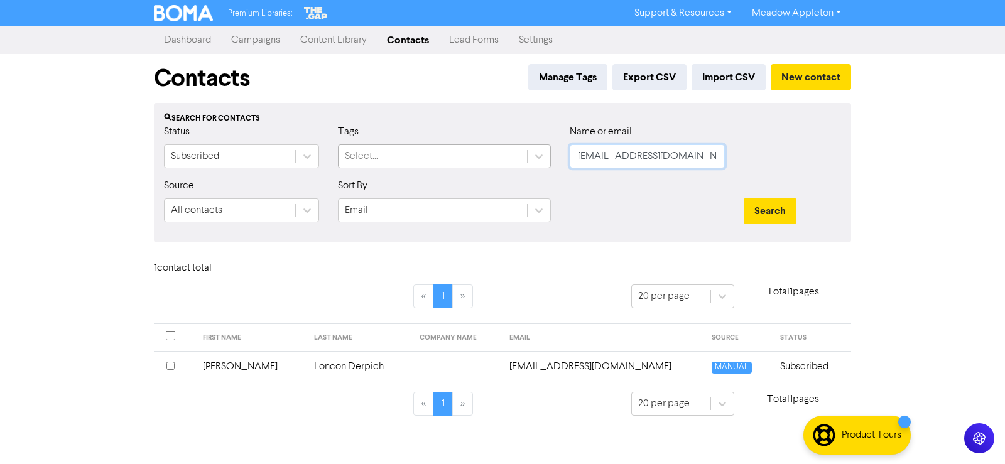
drag, startPoint x: 719, startPoint y: 155, endPoint x: 524, endPoint y: 164, distance: 195.6
click at [524, 164] on div "Status Subscribed Tags Select... Name or email accounts@heritageplaster.co.nz" at bounding box center [503, 151] width 696 height 54
paste input "mitrecar@gmail.com"
type input "mitrecar@gmail.com"
click at [765, 204] on button "Search" at bounding box center [770, 211] width 53 height 26
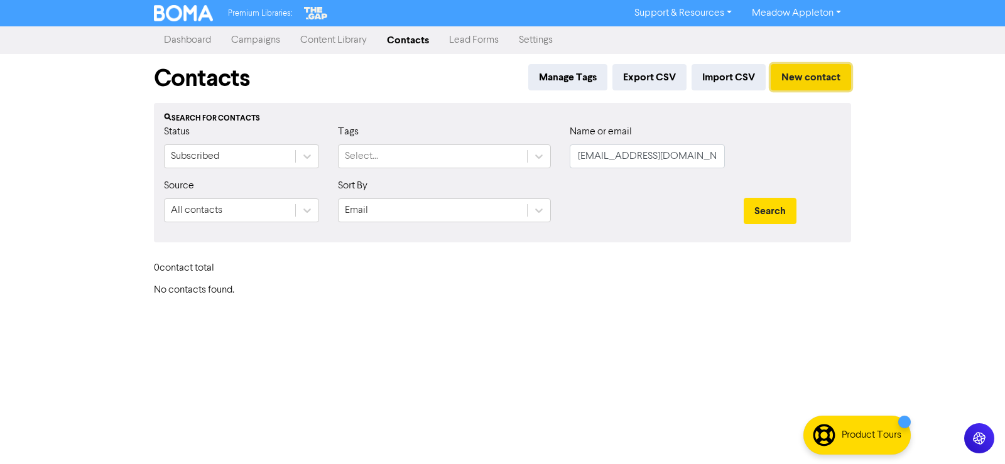
click at [804, 73] on button "New contact" at bounding box center [811, 77] width 80 height 26
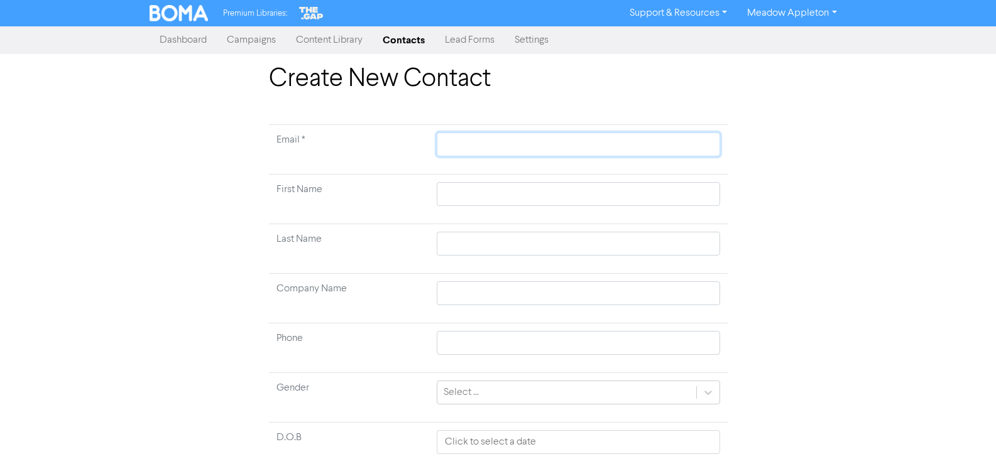
click at [530, 147] on input "text" at bounding box center [578, 145] width 283 height 24
paste input "mitrecar@gmail.com"
type input "mitrecar@gmail.com"
click at [467, 200] on input "text" at bounding box center [578, 194] width 283 height 24
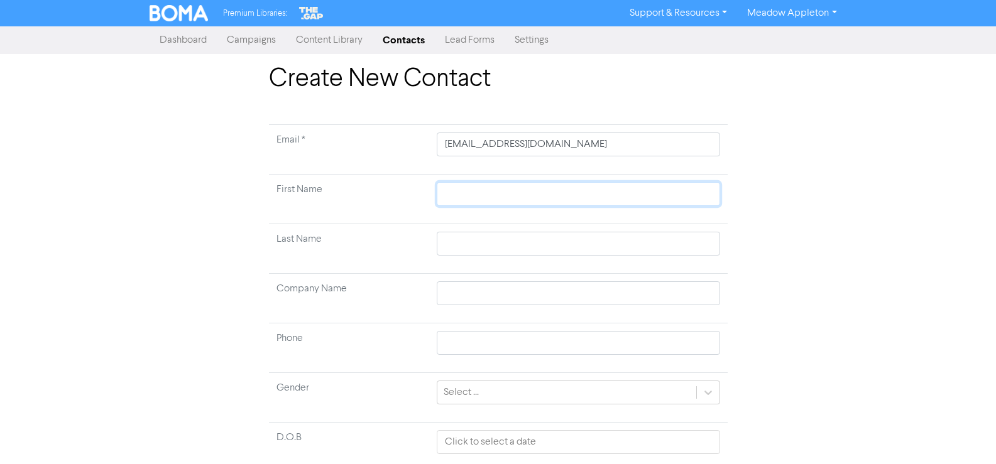
paste input "Mitchel"
type input "Mitchel"
click at [481, 232] on input "text" at bounding box center [578, 244] width 283 height 24
paste input "Retamales Carreno"
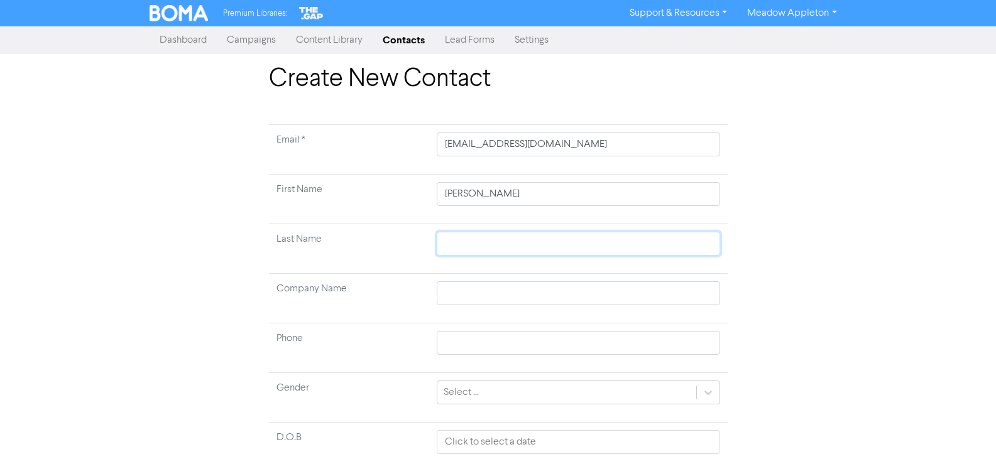
type input "Retamales Carreno"
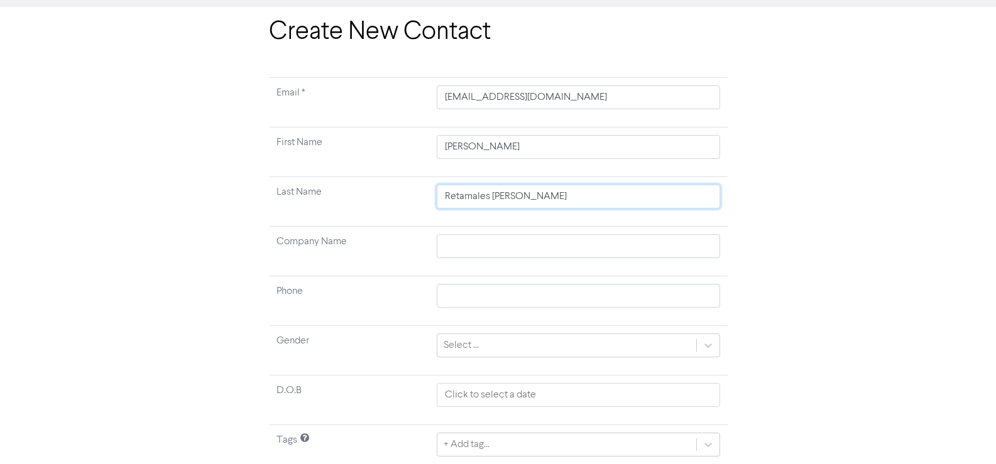
scroll to position [94, 0]
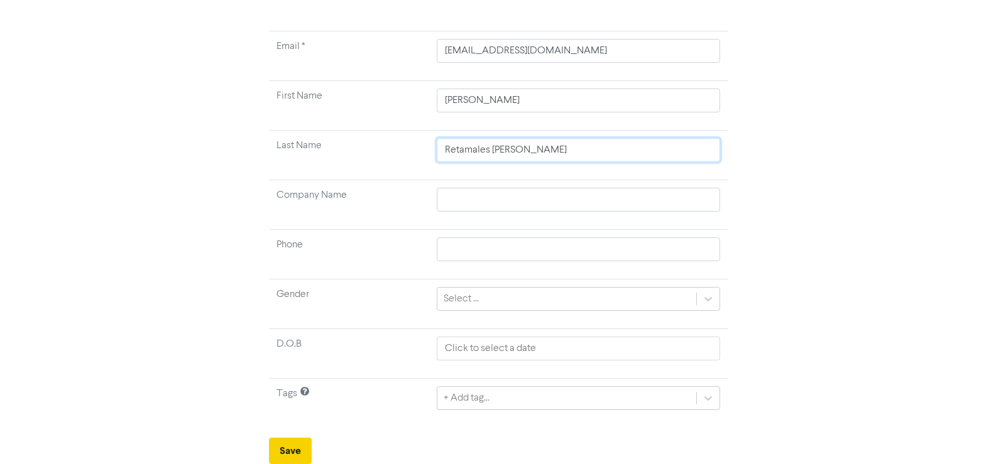
type input "Retamales Carreno"
click at [301, 443] on button "Save" at bounding box center [290, 451] width 43 height 26
